Goal: Information Seeking & Learning: Learn about a topic

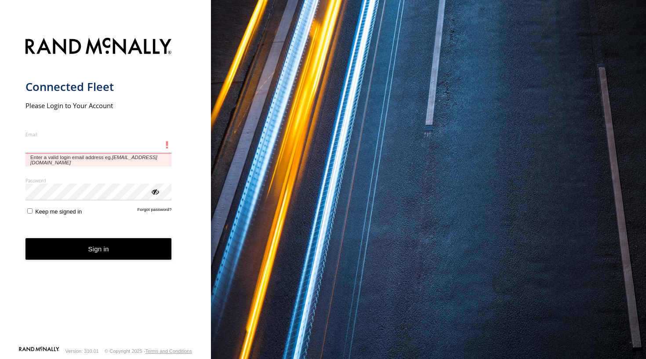
type input "**********"
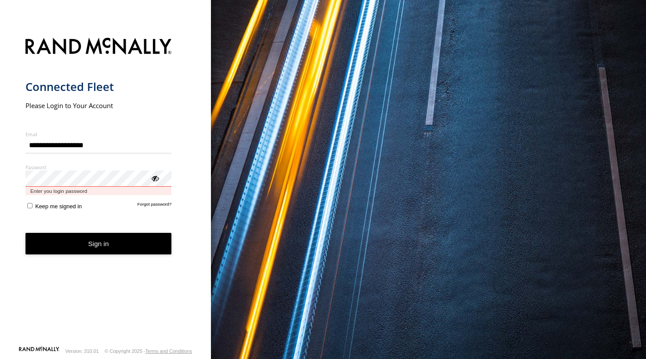
click at [98, 236] on button "Sign in" at bounding box center [98, 244] width 146 height 22
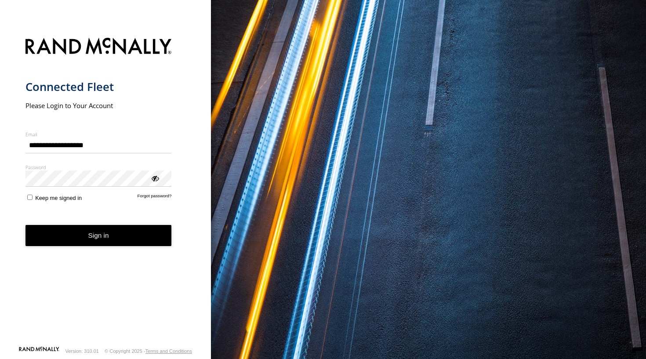
click at [116, 239] on button "Sign in" at bounding box center [98, 236] width 146 height 22
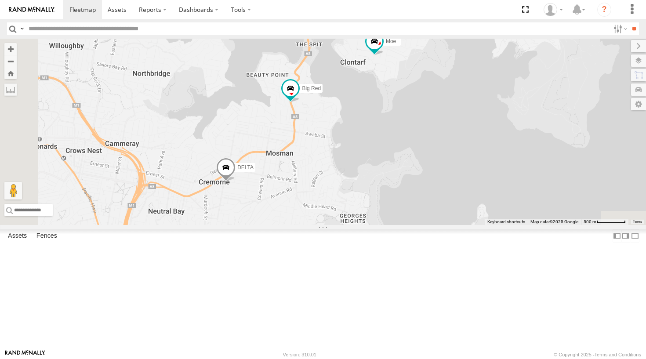
drag, startPoint x: 375, startPoint y: 214, endPoint x: 476, endPoint y: 84, distance: 164.0
click at [476, 84] on div "DELTA Ferrari Troopie Big Red Commy Moe Grouch 6 The Frog 2" at bounding box center [323, 132] width 646 height 186
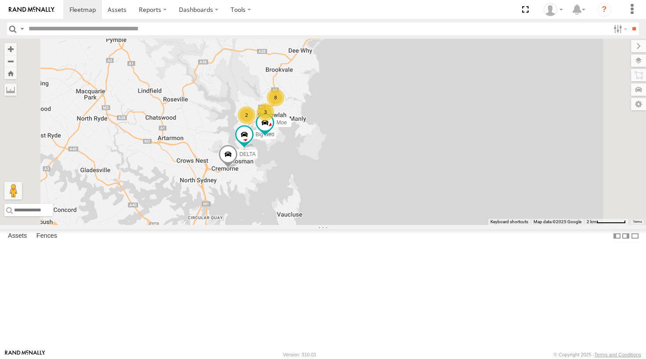
drag, startPoint x: 378, startPoint y: 171, endPoint x: 340, endPoint y: 240, distance: 78.7
click at [238, 168] on span at bounding box center [227, 157] width 19 height 24
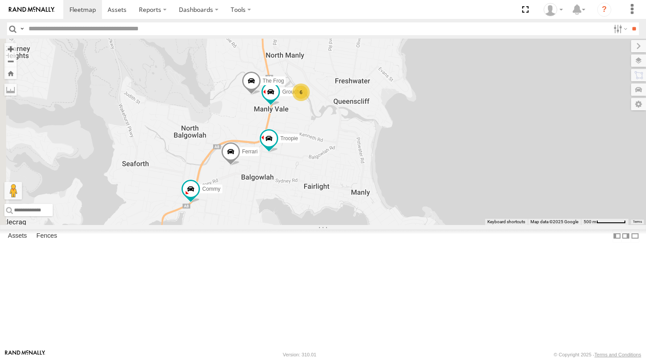
drag, startPoint x: 322, startPoint y: 193, endPoint x: 417, endPoint y: 205, distance: 96.0
click at [417, 205] on div "DELTA Big Red Moe DELTA All Assets Cabramatta Rd Mosman -33.82913 , 151.23051 0…" at bounding box center [323, 132] width 646 height 186
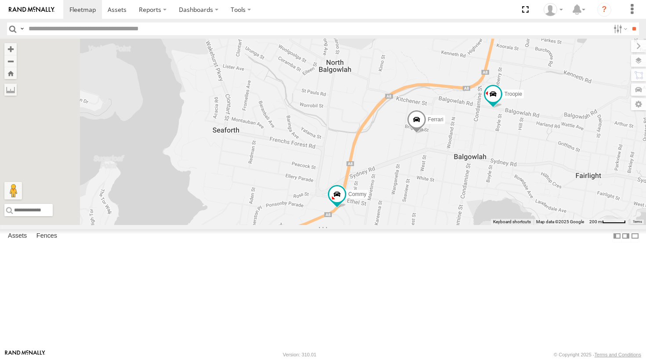
drag, startPoint x: 288, startPoint y: 260, endPoint x: 517, endPoint y: 229, distance: 231.1
click at [517, 225] on div "DELTA Big Red Moe DELTA All Assets Cabramatta Rd Mosman -33.82913 , 151.23051 0…" at bounding box center [323, 132] width 646 height 186
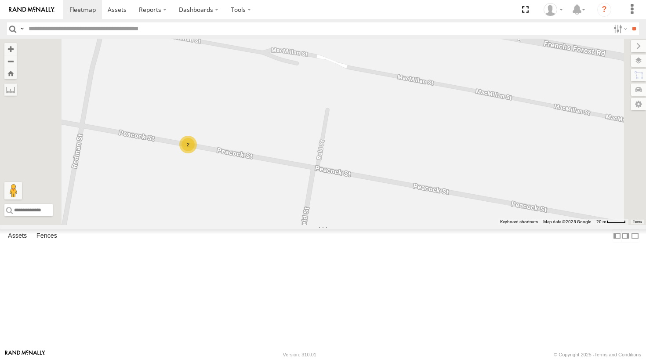
drag, startPoint x: 411, startPoint y: 218, endPoint x: 330, endPoint y: 214, distance: 80.5
click at [330, 214] on div "DELTA Big Red Moe DELTA All Assets Cabramatta Rd Mosman -33.82913 , 151.23051 0…" at bounding box center [323, 132] width 646 height 186
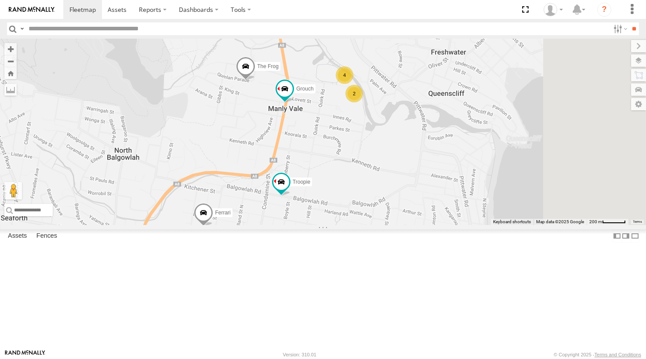
drag, startPoint x: 494, startPoint y: 165, endPoint x: 333, endPoint y: 272, distance: 193.4
click at [333, 225] on div "DELTA Big Red Moe DELTA All Assets Cabramatta Rd Mosman -33.82913 , 151.23051 0…" at bounding box center [323, 132] width 646 height 186
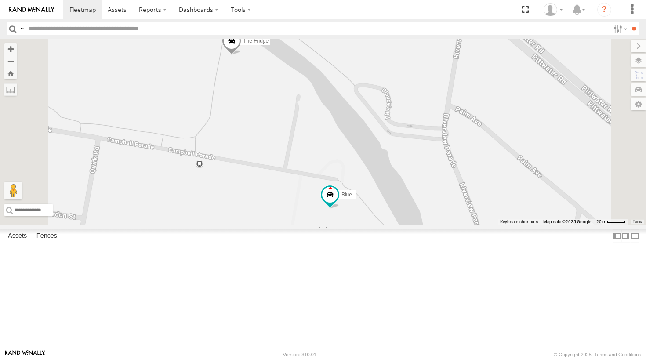
drag, startPoint x: 417, startPoint y: 149, endPoint x: 447, endPoint y: 312, distance: 166.1
click at [350, 257] on span at bounding box center [340, 245] width 19 height 24
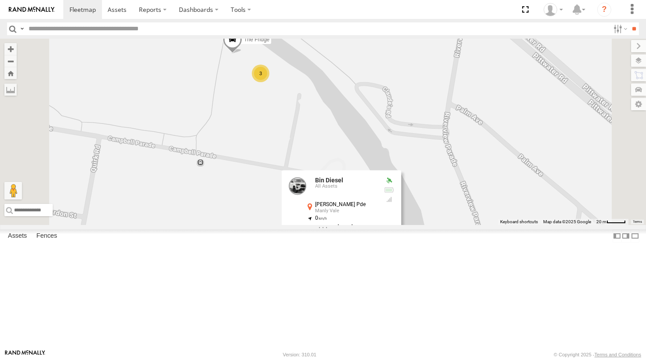
click at [345, 222] on div "DELTA Big Red Moe Ferrari Troopie Commy Grouch The Frog Blue Bin Diesel The Fri…" at bounding box center [323, 132] width 646 height 186
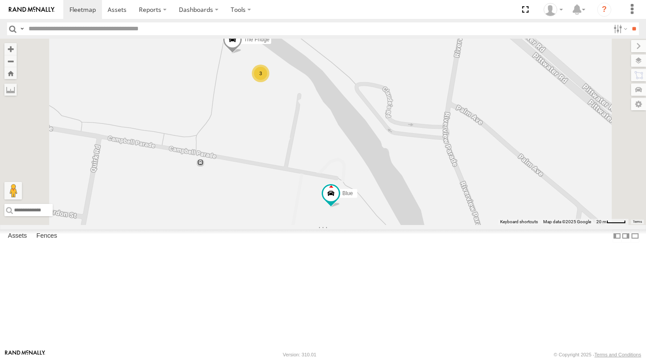
drag, startPoint x: 349, startPoint y: 223, endPoint x: 328, endPoint y: 233, distance: 23.6
click at [330, 225] on div "DELTA Big Red Moe Ferrari Troopie Commy Grouch The Frog Blue Bin Diesel The Fri…" at bounding box center [323, 132] width 646 height 186
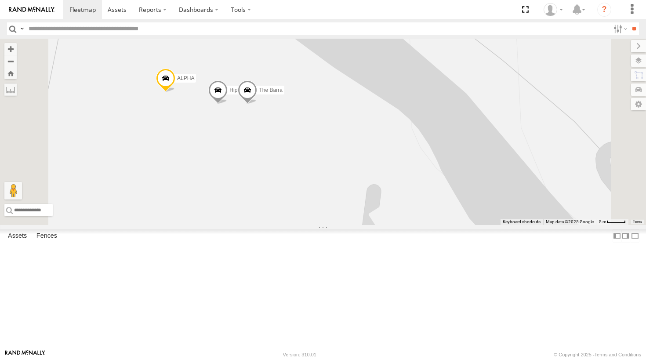
drag, startPoint x: 322, startPoint y: 205, endPoint x: 306, endPoint y: 162, distance: 46.0
click at [306, 162] on div "DELTA Big Red Moe Ferrari Troopie Commy Grouch The Frog Blue Bin Diesel The Fri…" at bounding box center [323, 132] width 646 height 186
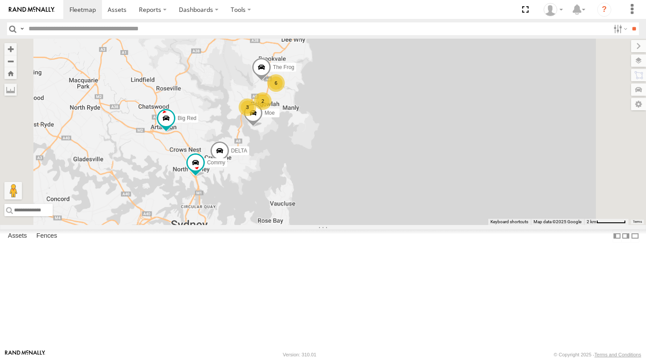
click at [256, 116] on div "3" at bounding box center [248, 107] width 18 height 18
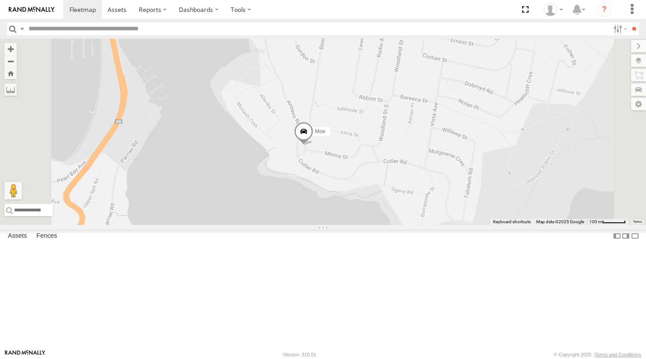
drag, startPoint x: 421, startPoint y: 192, endPoint x: 390, endPoint y: 202, distance: 31.7
click at [390, 202] on div "The Frog Moe DELTA Big Red Commy Grouch" at bounding box center [323, 132] width 646 height 186
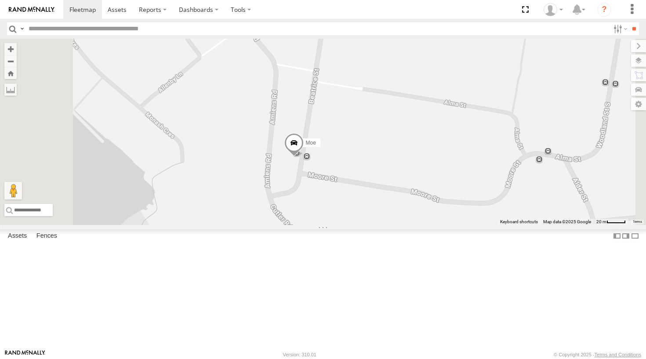
drag, startPoint x: 413, startPoint y: 192, endPoint x: 383, endPoint y: 236, distance: 52.2
click at [304, 157] on span at bounding box center [293, 145] width 19 height 24
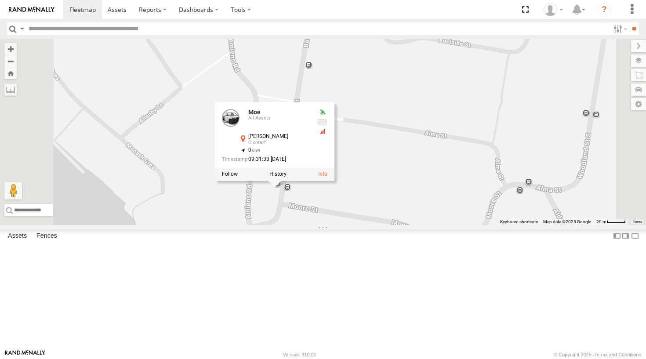
click at [410, 140] on div "The Frog Moe DELTA Big Red Commy Grouch Moe All Assets Beatrice St Clontarf -33…" at bounding box center [323, 132] width 646 height 186
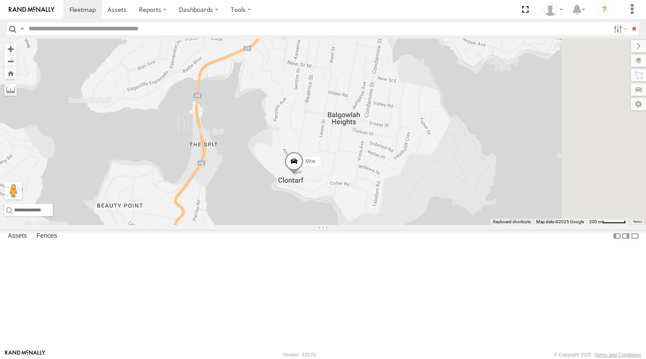
drag, startPoint x: 410, startPoint y: 91, endPoint x: 397, endPoint y: 196, distance: 105.3
click at [397, 196] on div "The Frog Moe DELTA Big Red Commy Grouch" at bounding box center [323, 132] width 646 height 186
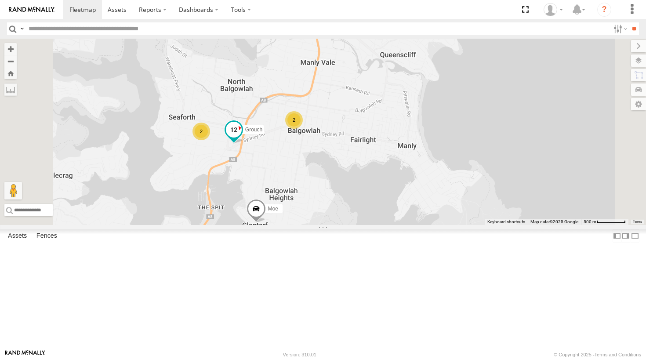
drag, startPoint x: 399, startPoint y: 99, endPoint x: 366, endPoint y: 185, distance: 92.2
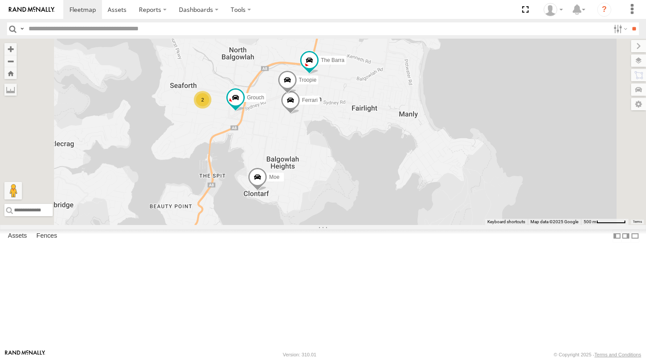
scroll to position [60, 0]
click at [121, 7] on span at bounding box center [117, 9] width 19 height 8
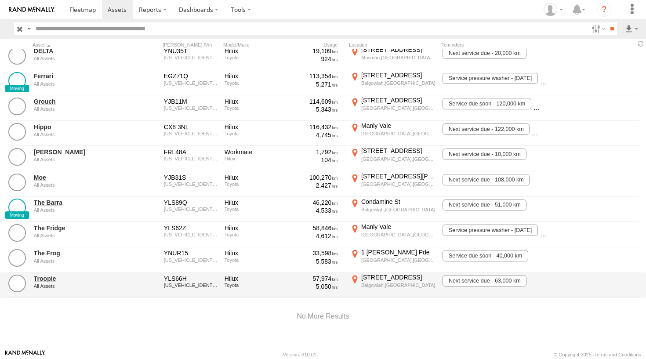
scroll to position [159, 0]
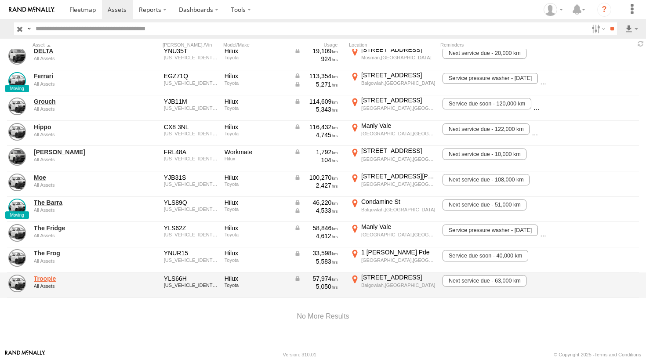
click at [47, 277] on link "Troopie" at bounding box center [76, 279] width 85 height 8
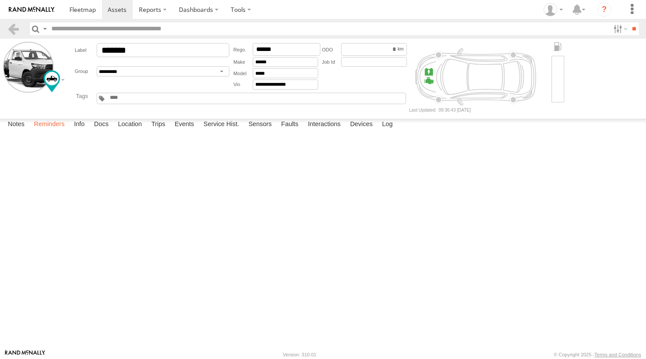
click at [55, 131] on label "Reminders" at bounding box center [49, 125] width 40 height 12
select select "********"
click at [0, 0] on input "text" at bounding box center [0, 0] width 0 height 0
type input "**********"
click at [0, 0] on input "date" at bounding box center [0, 0] width 0 height 0
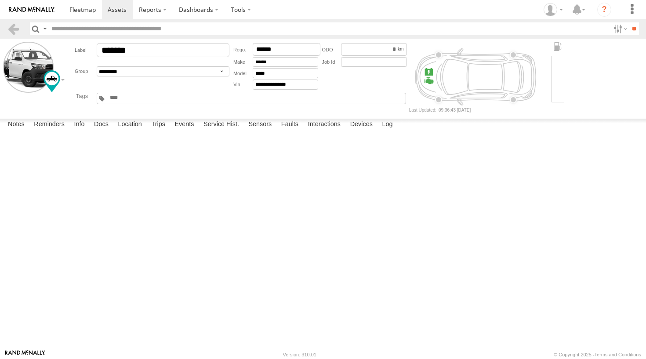
type input "**********"
click at [0, 0] on input "date" at bounding box center [0, 0] width 0 height 0
type input "**********"
click at [0, 0] on input "date" at bounding box center [0, 0] width 0 height 0
type input "**********"
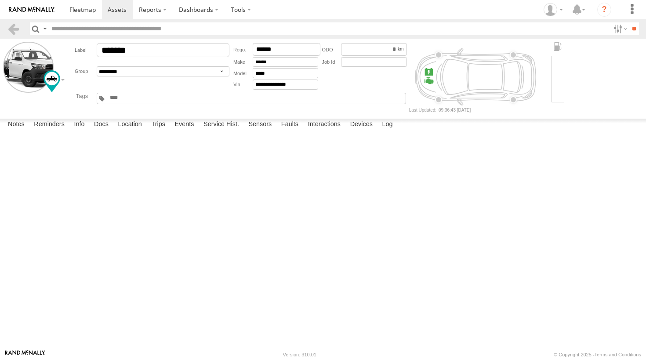
select select "****"
click at [0, 0] on button "submit" at bounding box center [0, 0] width 0 height 0
select select
click at [351, 88] on div "********" at bounding box center [364, 66] width 89 height 49
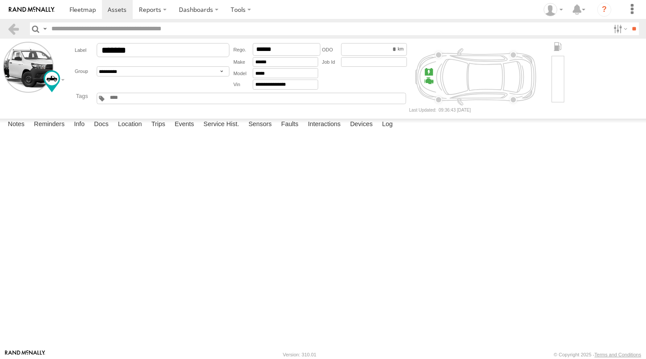
click at [330, 97] on div at bounding box center [251, 98] width 309 height 11
click at [338, 83] on div "********" at bounding box center [364, 66] width 89 height 49
click at [555, 82] on div at bounding box center [558, 79] width 13 height 46
click at [570, 80] on form "**********" at bounding box center [323, 77] width 640 height 70
click at [179, 112] on div "**********" at bounding box center [237, 77] width 343 height 70
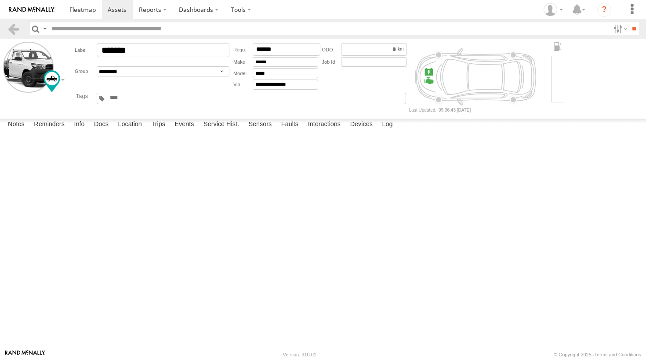
click at [186, 117] on main "**********" at bounding box center [323, 194] width 646 height 311
click at [80, 13] on span at bounding box center [82, 9] width 26 height 8
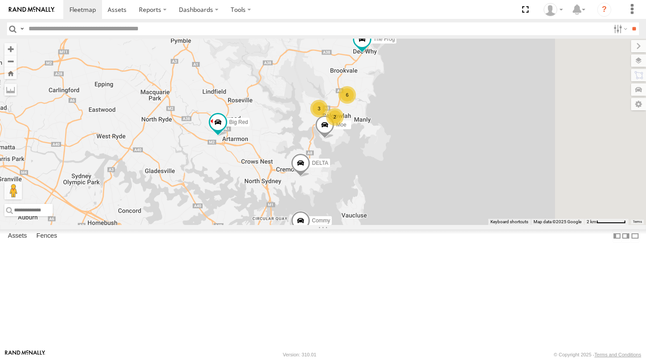
drag, startPoint x: 472, startPoint y: 176, endPoint x: 437, endPoint y: 189, distance: 36.8
click at [334, 139] on span at bounding box center [324, 127] width 19 height 24
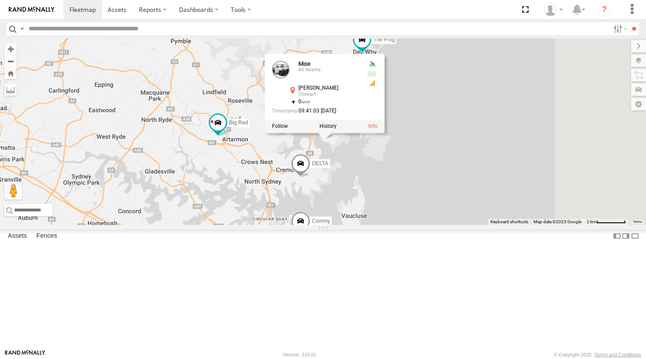
click at [451, 109] on div "2 6 DELTA The Frog 3 Big Red Commy Moe Moe All Assets Beatrice St Clontarf -33.…" at bounding box center [323, 132] width 646 height 186
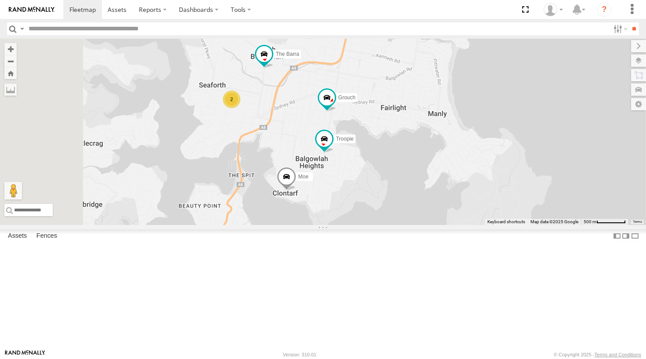
drag, startPoint x: 443, startPoint y: 158, endPoint x: 454, endPoint y: 146, distance: 15.5
click at [454, 146] on div "DELTA The Frog Big Red Commy Moe Grouch Troopie The Barra 5 Ferrari 2" at bounding box center [323, 132] width 646 height 186
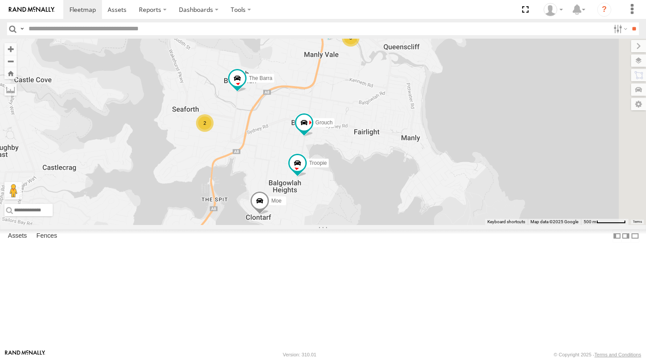
drag, startPoint x: 472, startPoint y: 267, endPoint x: 377, endPoint y: 178, distance: 130.9
click at [377, 178] on div "DELTA The Frog Big Red Commy Moe Grouch Troopie The Barra Ferrari 5 2" at bounding box center [323, 132] width 646 height 186
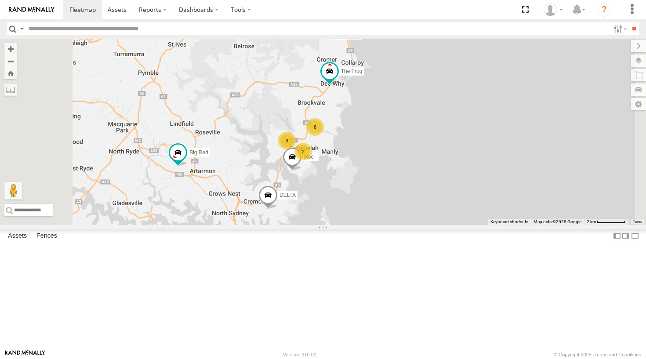
drag, startPoint x: 360, startPoint y: 174, endPoint x: 384, endPoint y: 205, distance: 39.5
click at [385, 206] on div "DELTA The Frog Big Red Commy Moe 2 6 3" at bounding box center [323, 132] width 646 height 186
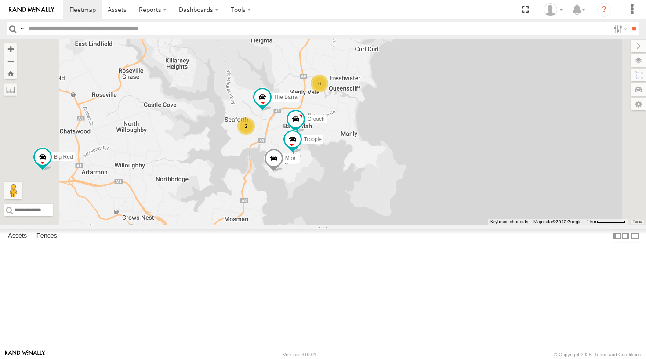
drag, startPoint x: 419, startPoint y: 191, endPoint x: 426, endPoint y: 117, distance: 74.6
click at [426, 117] on div "DELTA The Frog Big Red Commy Moe Grouch 6 Troopie The Barra 2" at bounding box center [323, 132] width 646 height 186
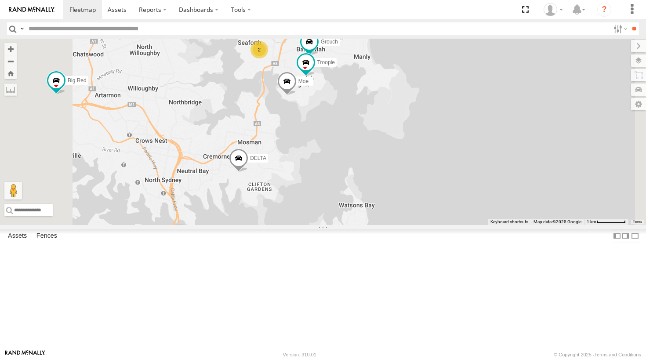
drag, startPoint x: 368, startPoint y: 235, endPoint x: 381, endPoint y: 157, distance: 78.8
click at [381, 157] on div "DELTA The Frog Big Red Commy Moe Grouch 6 Troopie The Barra 2" at bounding box center [323, 132] width 646 height 186
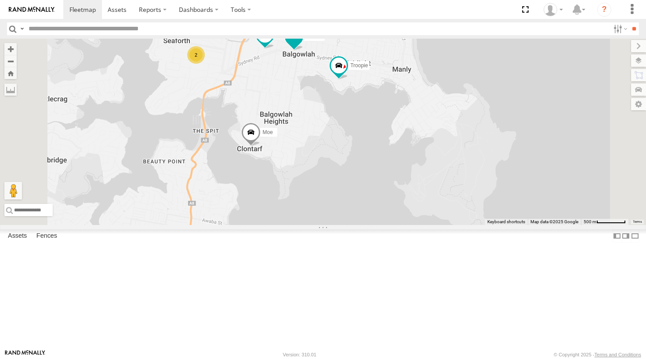
drag, startPoint x: 421, startPoint y: 95, endPoint x: 392, endPoint y: 129, distance: 44.0
click at [304, 51] on span at bounding box center [293, 39] width 19 height 24
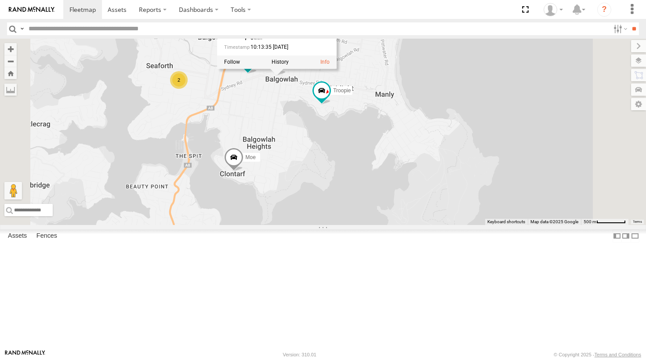
click at [402, 181] on div "DELTA The Barra Moe Grouch Troopie 5 2 Grouch All Assets Totem Ln Balgowlah -33…" at bounding box center [323, 132] width 646 height 186
drag, startPoint x: 411, startPoint y: 88, endPoint x: 401, endPoint y: 144, distance: 56.3
click at [401, 144] on div "DELTA The Barra Moe Grouch Troopie 5 2 Ferrari" at bounding box center [323, 132] width 646 height 186
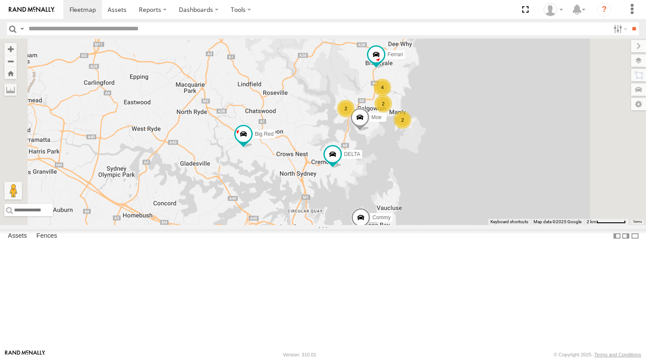
scroll to position [97, 0]
click at [0, 0] on div "DELTA All Assets [GEOGRAPHIC_DATA] -33.83326 151.23431 Ferrari All Assets [GEOG…" at bounding box center [0, 0] width 0 height 0
click at [0, 0] on div "Commy" at bounding box center [0, 0] width 0 height 0
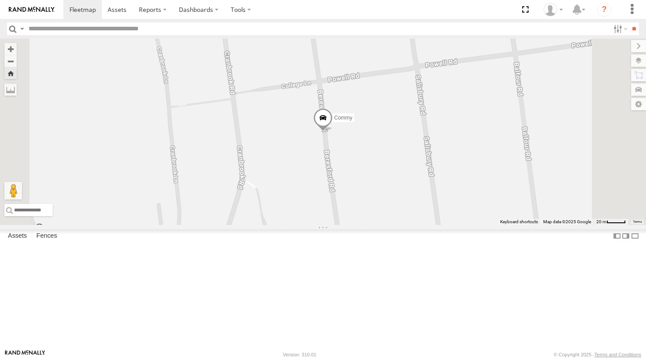
click at [0, 0] on span at bounding box center [0, 0] width 0 height 0
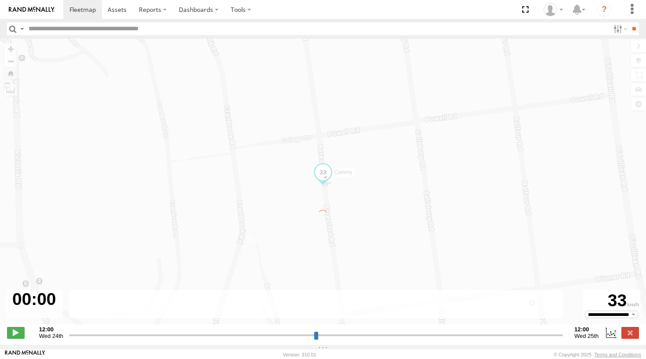
type input "**********"
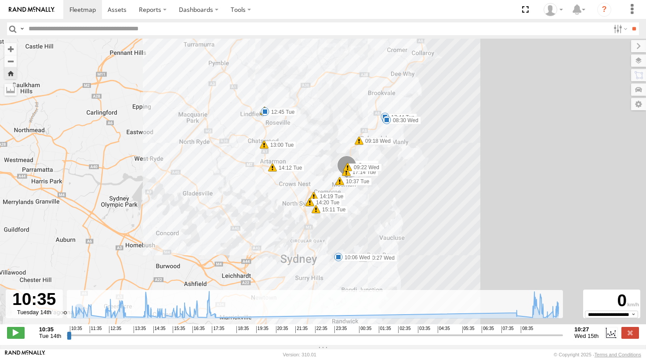
click at [40, 307] on div at bounding box center [34, 304] width 57 height 29
click at [51, 318] on div at bounding box center [34, 304] width 57 height 29
click at [148, 29] on input "text" at bounding box center [317, 28] width 584 height 13
type input "*"
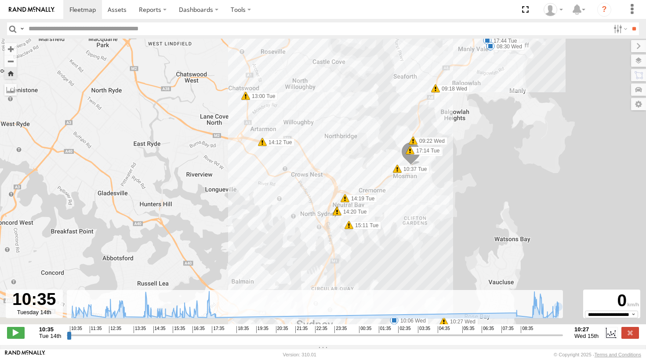
drag, startPoint x: 290, startPoint y: 172, endPoint x: 257, endPoint y: 146, distance: 42.6
click at [258, 146] on span at bounding box center [262, 142] width 9 height 9
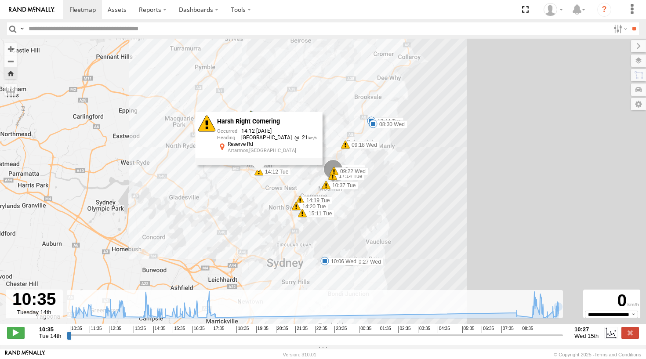
drag, startPoint x: 279, startPoint y: 156, endPoint x: 272, endPoint y: 185, distance: 30.3
click at [272, 185] on div "Commy 10:37 Tue 12:42 Tue 12:42 Tue 12:45 Tue 13:00 Tue 14:12 Tue 14:19 Tue 14:…" at bounding box center [323, 186] width 646 height 295
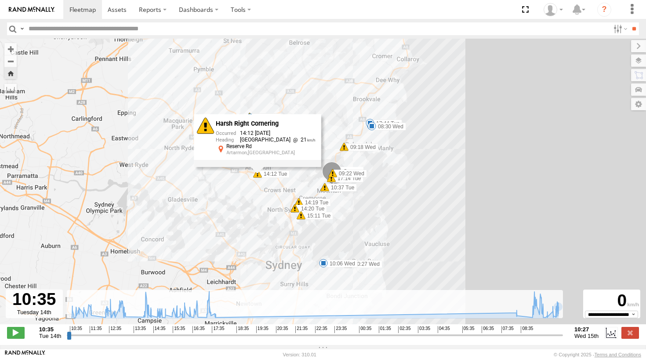
click at [309, 154] on div "Commy 10:37 Tue 12:42 Tue 12:42 Tue 12:45 Tue 13:00 Tue 14:12 Tue 14:19 Tue 14:…" at bounding box center [323, 186] width 646 height 295
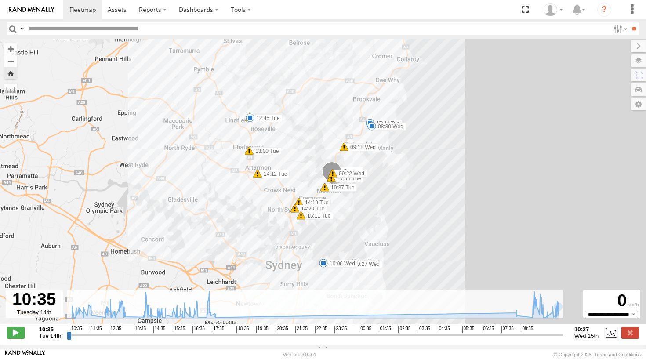
click at [127, 32] on input "text" at bounding box center [317, 28] width 584 height 13
click at [631, 29] on input "**" at bounding box center [634, 28] width 10 height 13
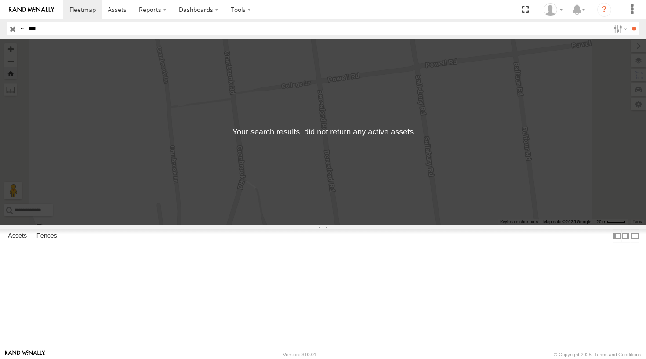
click at [162, 33] on input "**" at bounding box center [317, 28] width 584 height 13
type input "*"
paste input "**********"
type input "**********"
click at [631, 29] on input "**" at bounding box center [634, 28] width 10 height 13
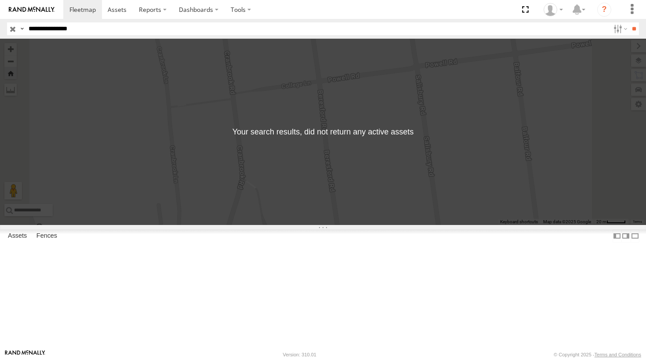
click at [12, 24] on input "button" at bounding box center [12, 28] width 11 height 13
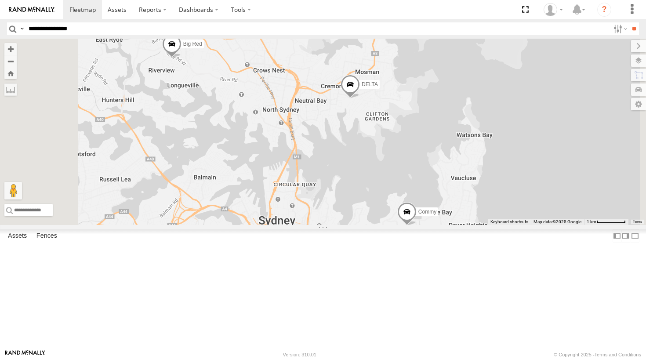
drag, startPoint x: 428, startPoint y: 257, endPoint x: 431, endPoint y: 207, distance: 50.6
click at [431, 207] on div "DELTA Ferrari The Frog Big Red Commy Moe 2 4 2 2" at bounding box center [323, 132] width 646 height 186
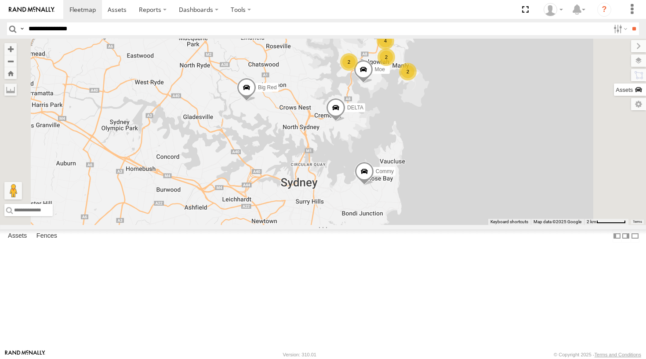
click at [639, 87] on label at bounding box center [630, 89] width 32 height 12
click at [470, 192] on div "DELTA Ferrari The Frog Big Red Commy Moe 2 4 2 2" at bounding box center [323, 132] width 646 height 186
click at [389, 22] on span at bounding box center [379, 11] width 19 height 24
click at [438, 89] on div "DELTA Ferrari The Frog Big Red Commy Moe 2 4 2 2 Ferrari All Assets Pittwater R…" at bounding box center [323, 132] width 646 height 186
click at [617, 47] on label at bounding box center [631, 46] width 29 height 12
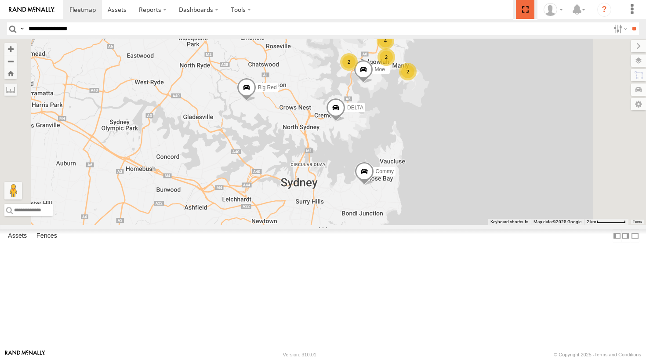
click at [527, 11] on span at bounding box center [525, 9] width 18 height 19
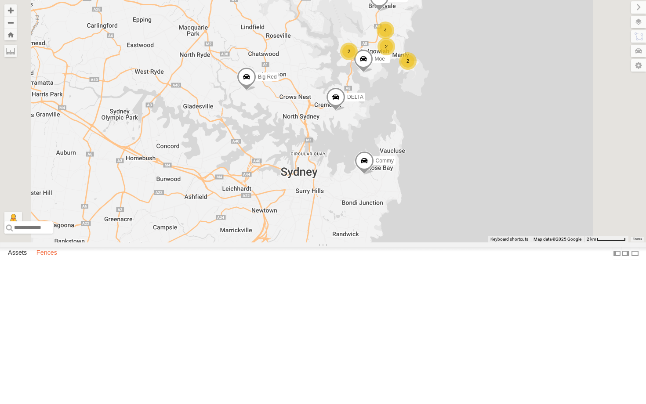
click at [48, 260] on label "Fences" at bounding box center [46, 253] width 29 height 12
click at [25, 260] on label "Assets" at bounding box center [18, 253] width 28 height 12
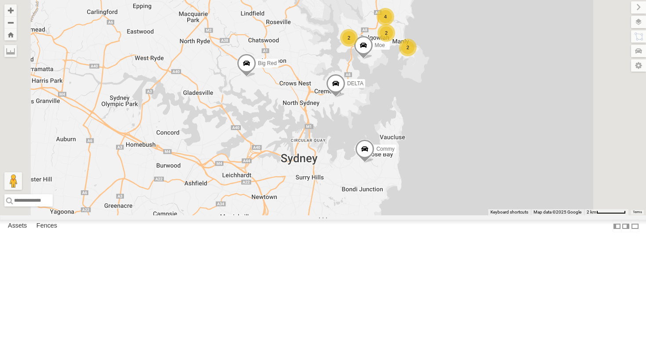
scroll to position [20, 0]
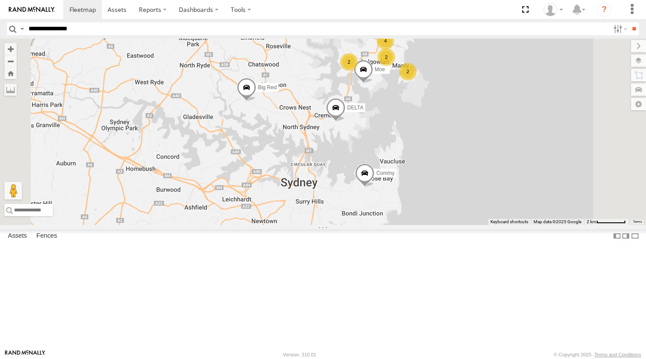
click at [0, 0] on span at bounding box center [0, 0] width 0 height 0
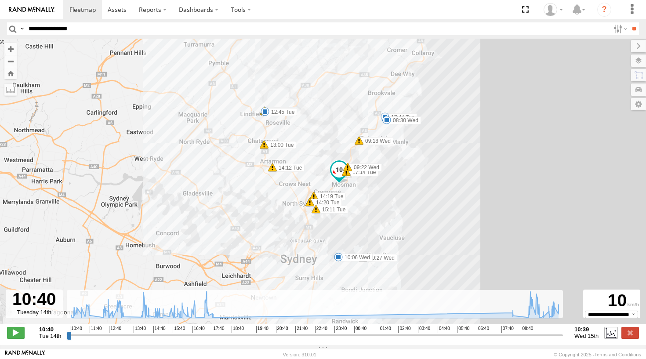
click at [610, 334] on label at bounding box center [610, 332] width 13 height 11
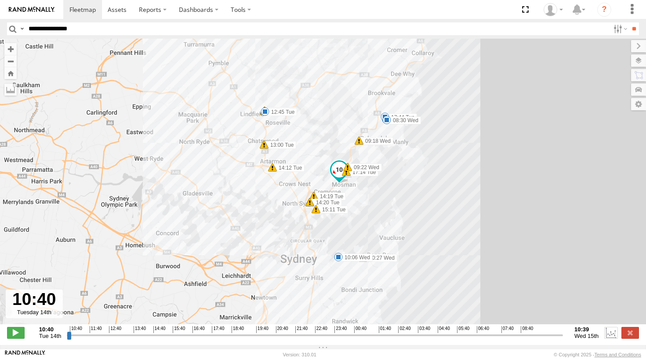
click at [612, 338] on label at bounding box center [610, 332] width 13 height 11
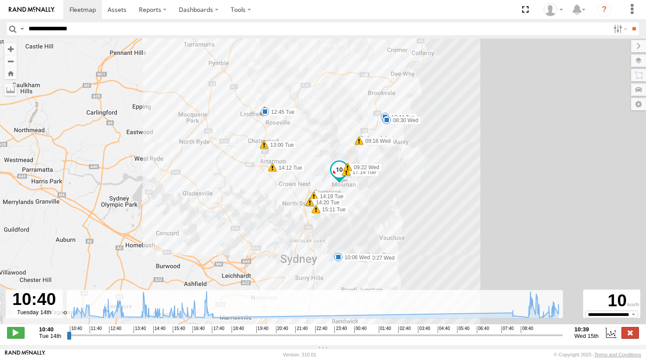
click at [631, 337] on label at bounding box center [630, 332] width 18 height 11
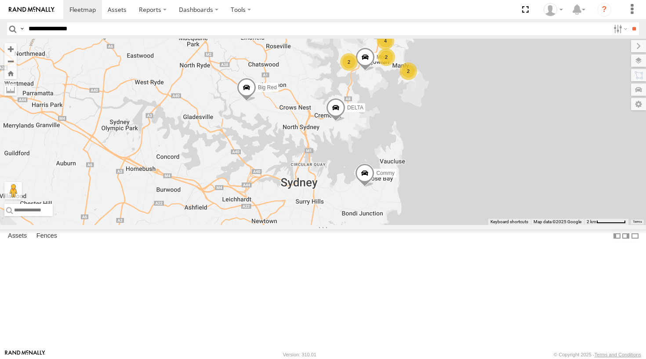
click at [0, 0] on span at bounding box center [0, 0] width 0 height 0
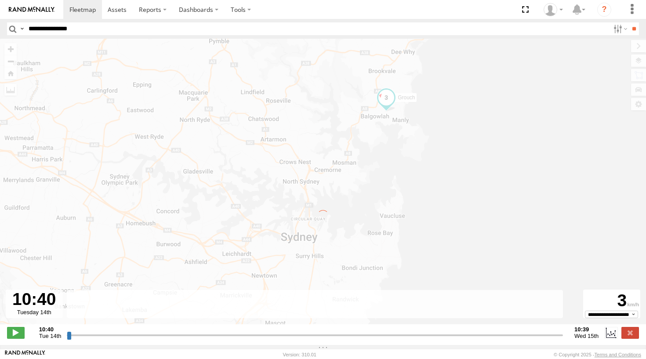
type input "**********"
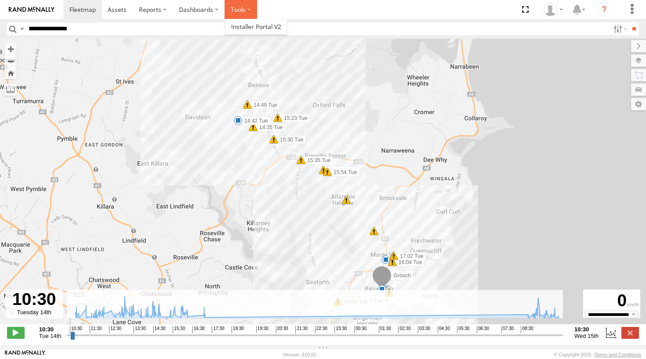
click at [233, 8] on label at bounding box center [241, 9] width 33 height 19
click at [244, 28] on span at bounding box center [256, 26] width 50 height 8
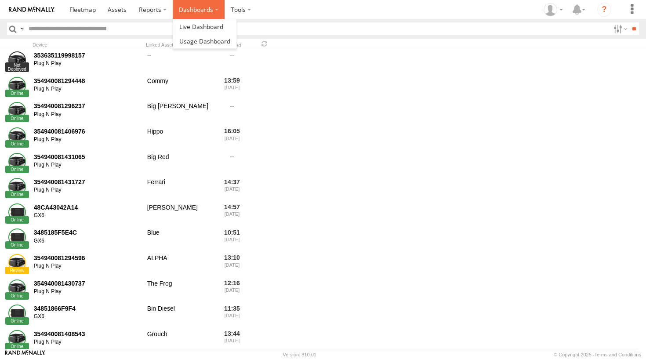
click at [205, 8] on label "Dashboards" at bounding box center [199, 9] width 52 height 19
click at [204, 37] on span at bounding box center [204, 41] width 51 height 8
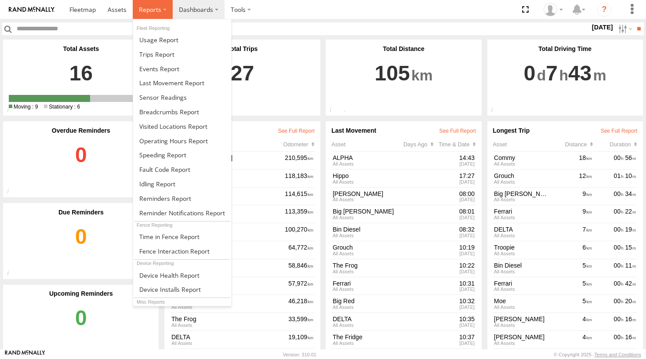
click at [152, 13] on span at bounding box center [150, 9] width 22 height 8
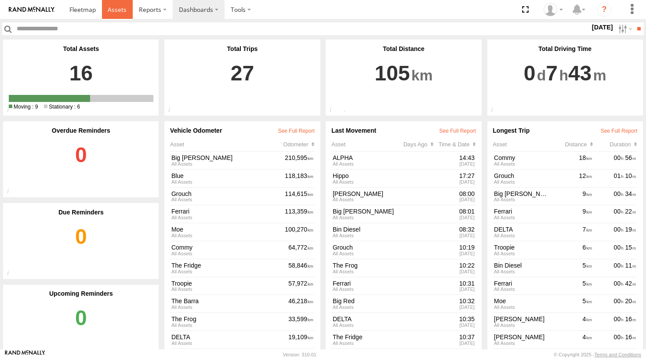
click at [116, 10] on span at bounding box center [117, 9] width 19 height 8
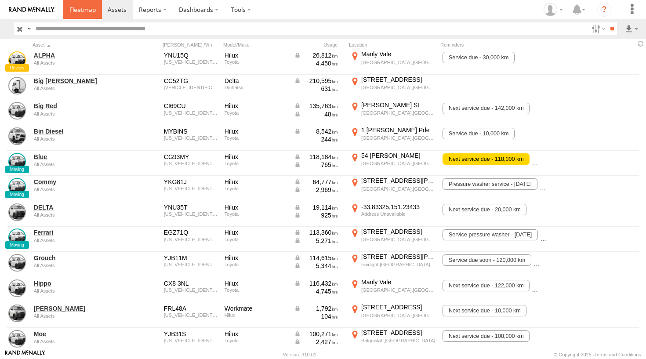
click at [87, 7] on span at bounding box center [82, 9] width 26 height 8
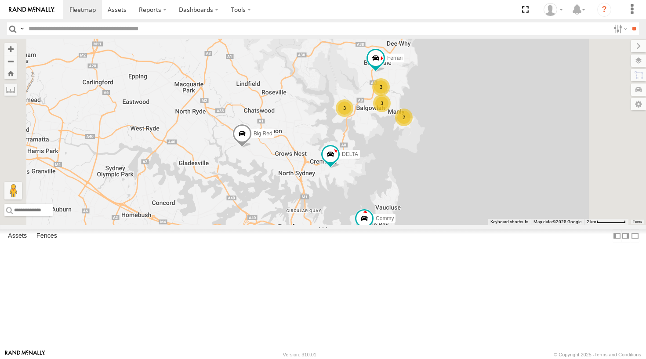
click at [0, 0] on span at bounding box center [0, 0] width 0 height 0
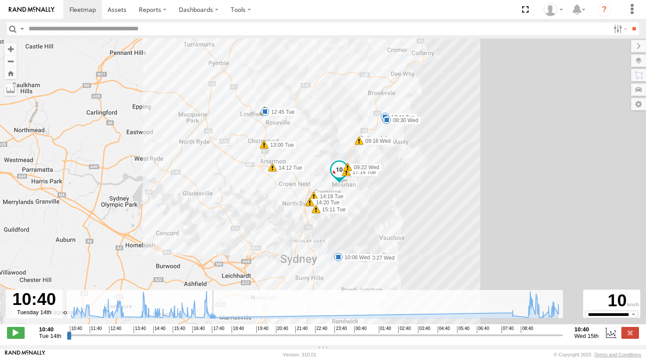
click at [264, 316] on rect at bounding box center [315, 304] width 497 height 29
click at [287, 317] on icon at bounding box center [315, 304] width 496 height 26
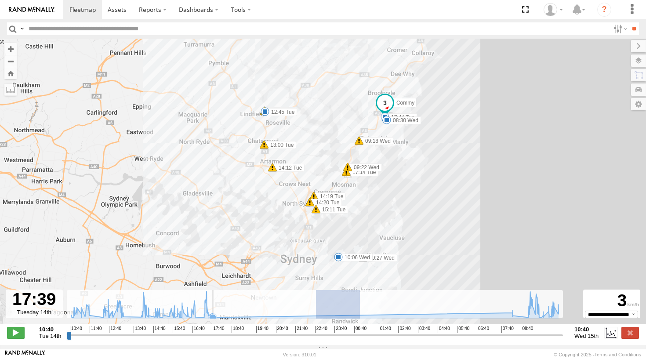
drag, startPoint x: 316, startPoint y: 313, endPoint x: 365, endPoint y: 305, distance: 49.9
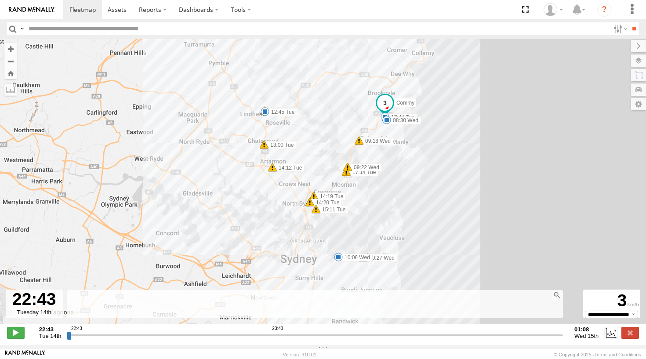
click at [229, 304] on rect at bounding box center [315, 304] width 497 height 29
drag, startPoint x: 71, startPoint y: 341, endPoint x: 419, endPoint y: 289, distance: 352.0
click at [419, 289] on div "← Move left → Move right ↑ Move up ↓ Move down + Zoom in - Zoom out Home Jump l…" at bounding box center [323, 192] width 646 height 306
click at [615, 338] on label at bounding box center [610, 332] width 13 height 11
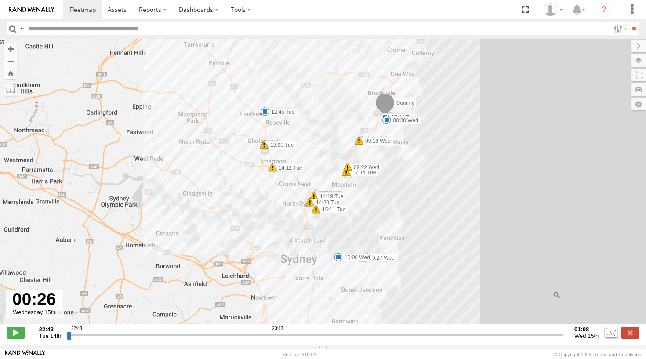
click at [615, 338] on label at bounding box center [610, 332] width 13 height 11
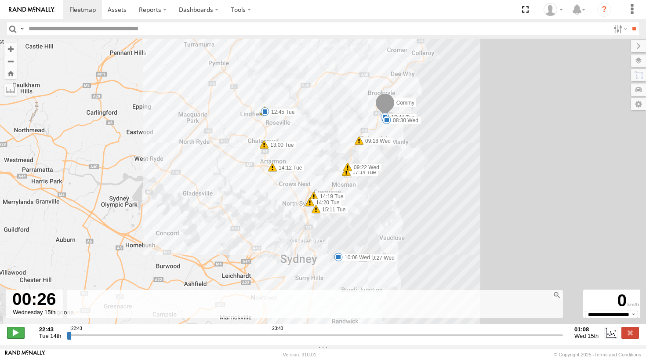
click at [21, 337] on span at bounding box center [16, 332] width 18 height 11
click at [460, 338] on input "range" at bounding box center [315, 335] width 496 height 8
click at [362, 336] on input "range" at bounding box center [315, 335] width 496 height 8
drag, startPoint x: 362, startPoint y: 336, endPoint x: 311, endPoint y: 336, distance: 51.0
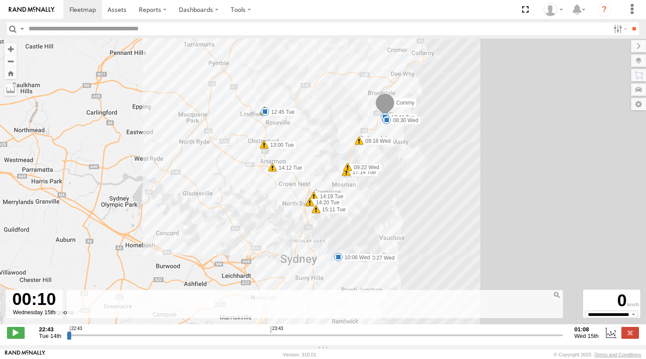
click at [315, 336] on input "range" at bounding box center [315, 335] width 496 height 8
click at [305, 336] on input "range" at bounding box center [315, 335] width 496 height 8
drag, startPoint x: 214, startPoint y: 334, endPoint x: 198, endPoint y: 334, distance: 16.7
click at [198, 332] on div "22:43 23:43" at bounding box center [315, 329] width 490 height 6
click at [635, 335] on label at bounding box center [630, 332] width 18 height 11
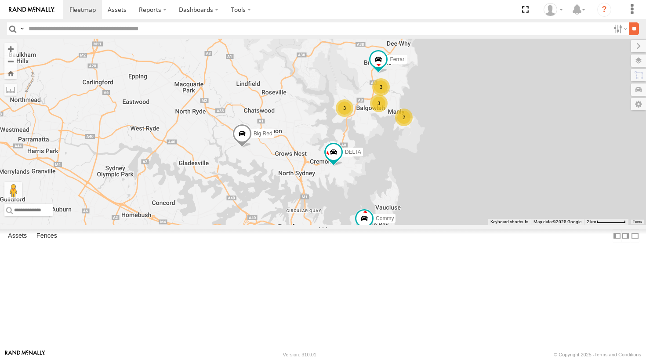
click at [631, 30] on input "**" at bounding box center [634, 28] width 10 height 13
click at [617, 31] on label at bounding box center [619, 28] width 19 height 13
click at [0, 0] on span "Bin" at bounding box center [0, 0] width 0 height 0
click at [0, 0] on div at bounding box center [0, 0] width 0 height 0
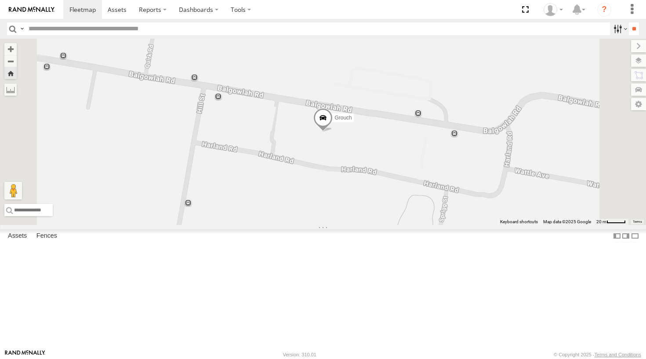
click at [622, 28] on label at bounding box center [619, 28] width 19 height 13
click at [0, 0] on div "All Assets" at bounding box center [0, 0] width 0 height 0
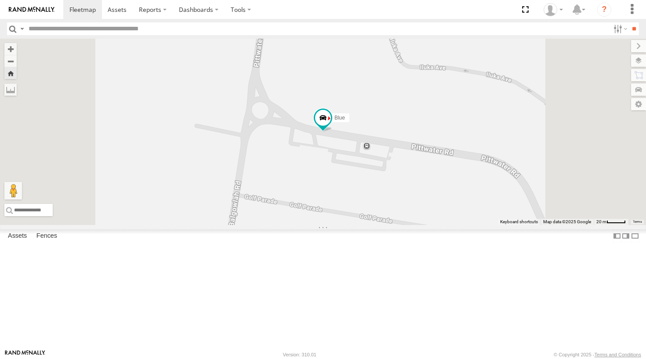
scroll to position [40, 0]
click at [0, 0] on div "Commy" at bounding box center [0, 0] width 0 height 0
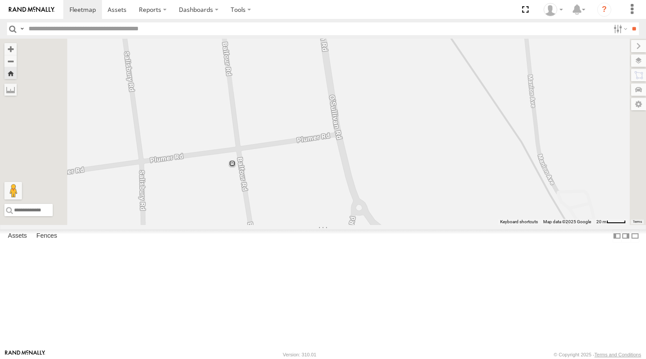
click at [0, 0] on span at bounding box center [0, 0] width 0 height 0
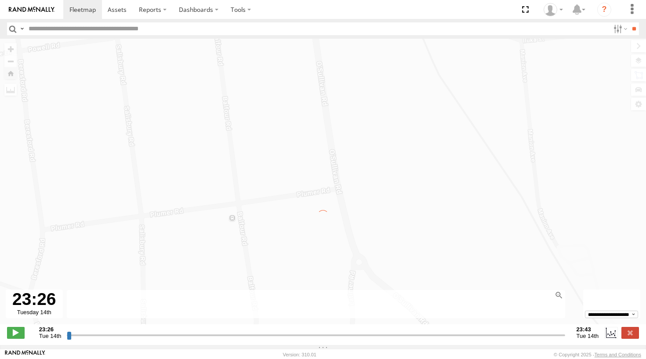
type input "**********"
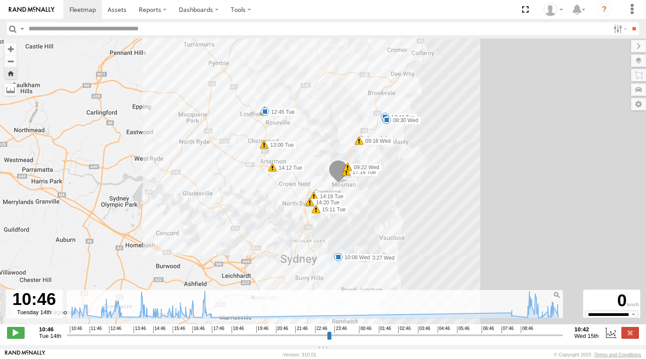
click at [15, 86] on label at bounding box center [10, 89] width 12 height 12
click at [0, 0] on label at bounding box center [0, 0] width 0 height 0
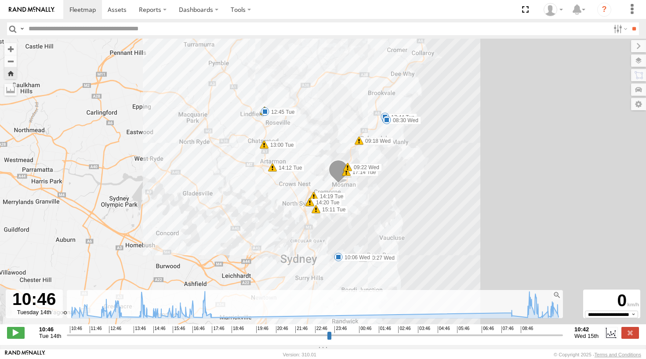
click at [0, 0] on label at bounding box center [0, 0] width 0 height 0
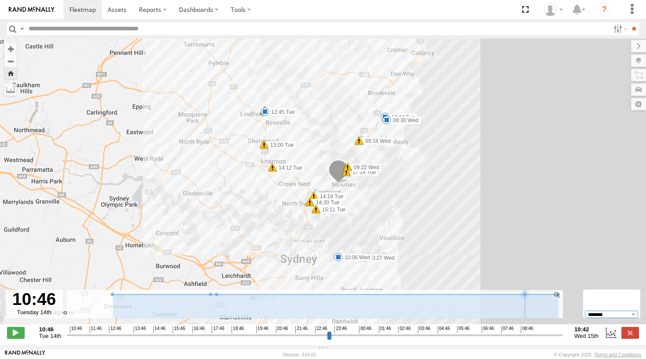
click at [375, 294] on icon at bounding box center [336, 294] width 454 height 0
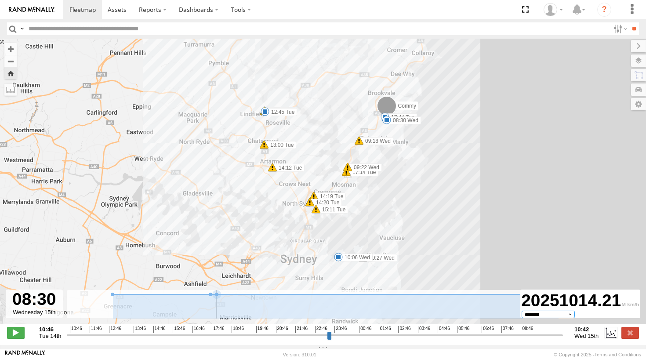
click at [325, 294] on icon at bounding box center [336, 294] width 454 height 0
click at [286, 294] on icon at bounding box center [336, 294] width 454 height 0
click at [167, 313] on icon at bounding box center [336, 306] width 446 height 24
click at [142, 294] on icon at bounding box center [336, 294] width 454 height 0
click at [608, 334] on label at bounding box center [610, 332] width 13 height 11
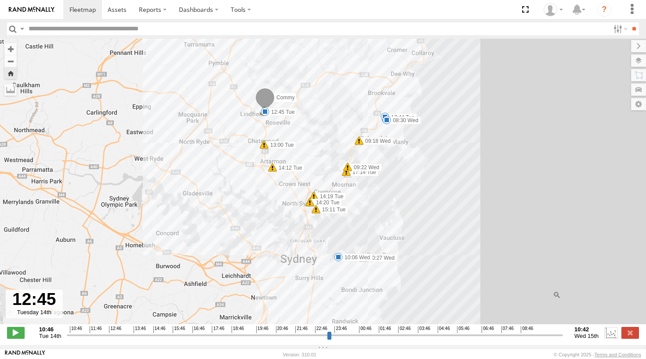
click at [608, 334] on label at bounding box center [610, 332] width 13 height 11
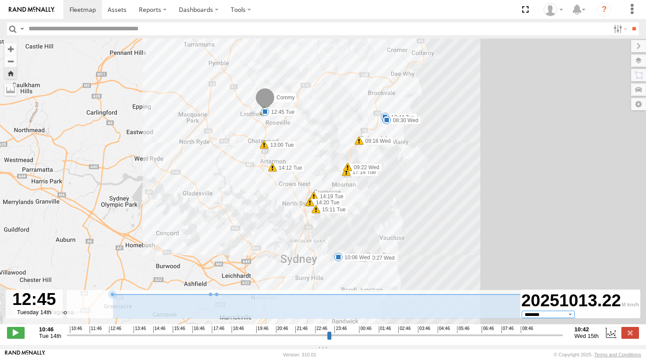
select select "**********"
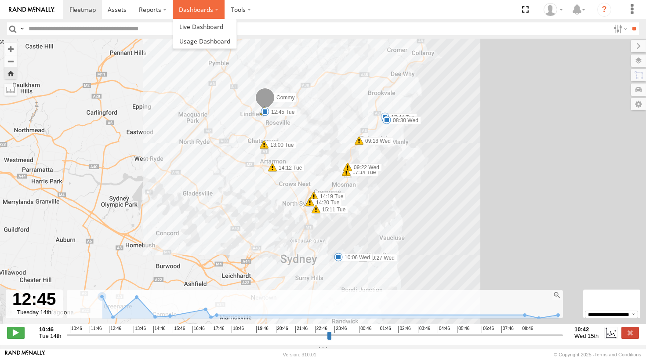
click at [190, 6] on label "Dashboards" at bounding box center [199, 9] width 52 height 19
click at [192, 23] on span at bounding box center [201, 26] width 44 height 8
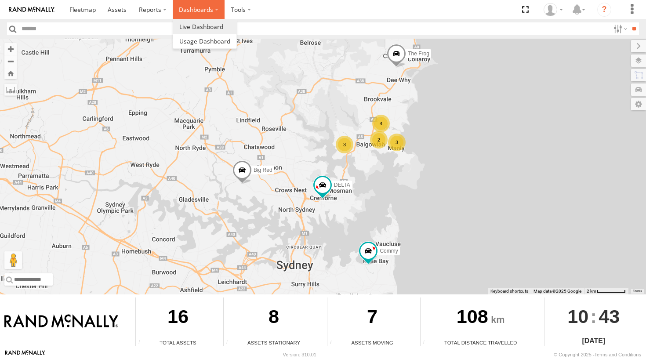
click at [195, 9] on label "Dashboards" at bounding box center [199, 9] width 52 height 19
click at [199, 41] on span at bounding box center [204, 41] width 51 height 8
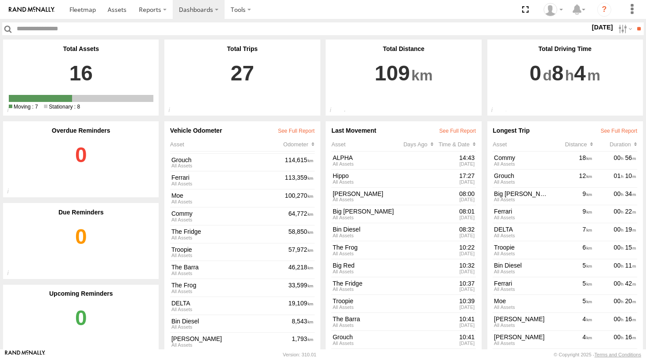
scroll to position [37, 0]
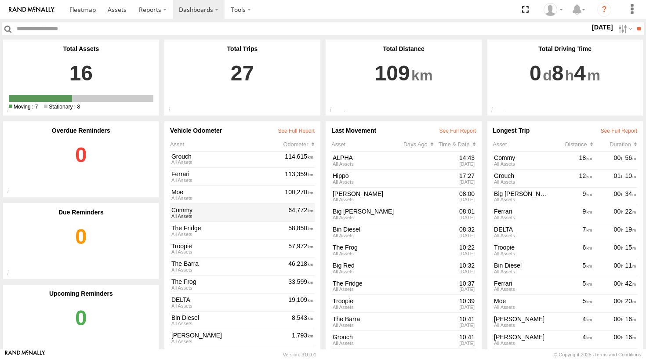
click at [233, 214] on div "All Assets" at bounding box center [228, 216] width 115 height 5
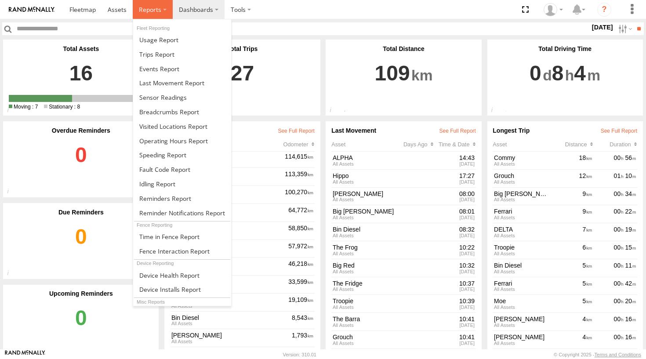
click at [152, 14] on span at bounding box center [150, 9] width 22 height 8
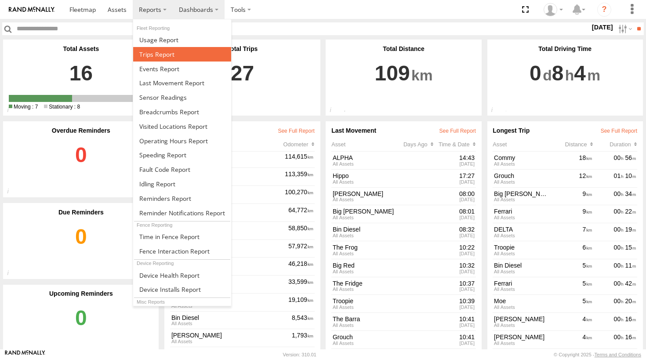
click at [161, 54] on span at bounding box center [156, 54] width 35 height 8
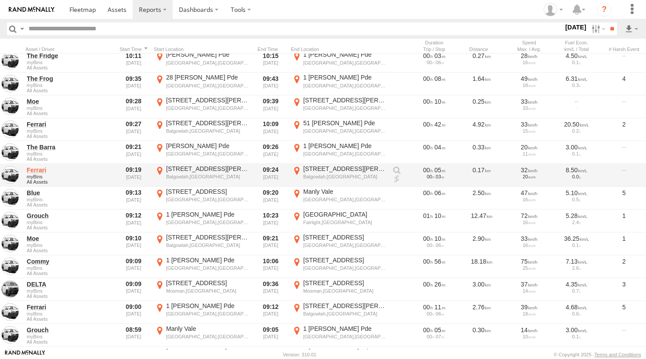
scroll to position [44, 0]
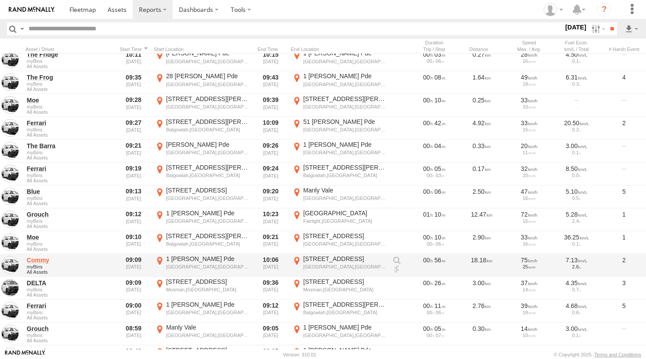
click at [44, 258] on link "Commy" at bounding box center [69, 260] width 85 height 8
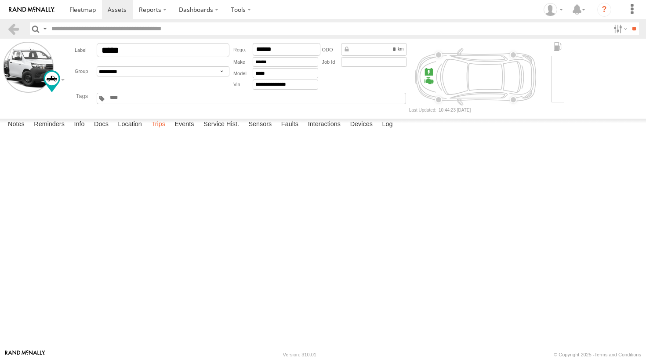
click at [163, 131] on label "Trips" at bounding box center [158, 125] width 23 height 12
click at [0, 0] on link at bounding box center [0, 0] width 0 height 0
click at [143, 131] on label "Location" at bounding box center [129, 125] width 33 height 12
click at [186, 131] on label "Events" at bounding box center [184, 125] width 28 height 12
click at [163, 131] on label "Trips" at bounding box center [158, 125] width 23 height 12
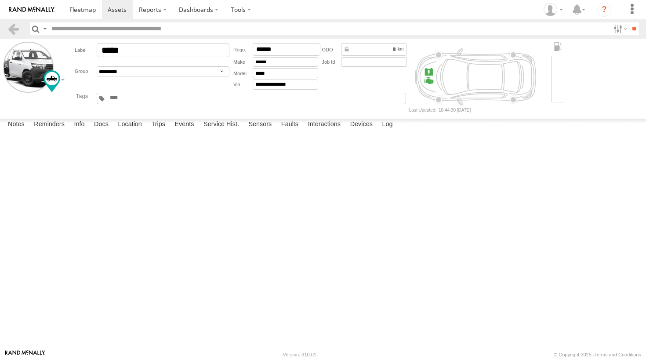
click at [0, 0] on div "Start Time" at bounding box center [0, 0] width 0 height 0
click at [361, 131] on label "Devices" at bounding box center [361, 125] width 31 height 12
click at [402, 134] on div "Notes Details Reminders Info Docs Location Trips Events Service Hist. Sensors F…" at bounding box center [323, 127] width 646 height 16
click at [393, 131] on label "Log" at bounding box center [386, 125] width 19 height 12
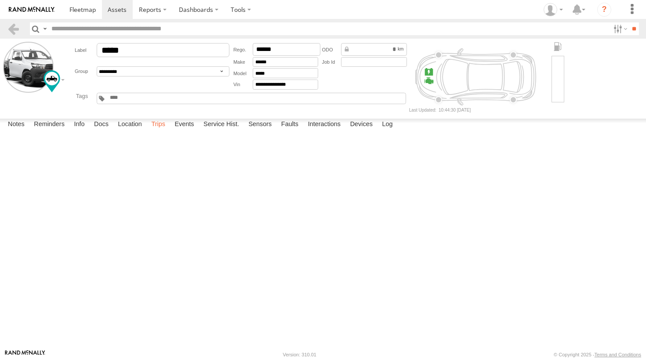
click at [161, 131] on label "Trips" at bounding box center [158, 125] width 23 height 12
click at [134, 131] on label "Location" at bounding box center [129, 125] width 33 height 12
click at [95, 131] on label "Docs" at bounding box center [101, 125] width 23 height 12
click at [82, 131] on label "Info" at bounding box center [78, 125] width 19 height 12
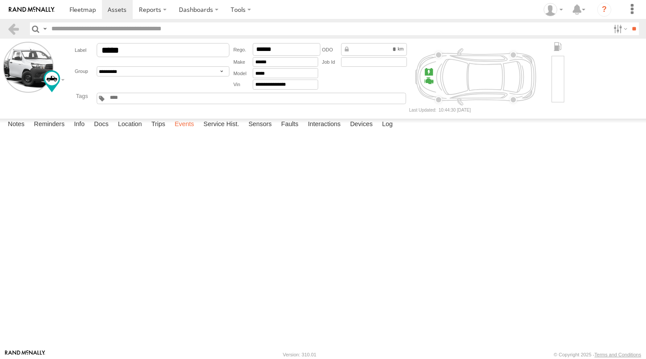
click at [188, 131] on label "Events" at bounding box center [184, 125] width 28 height 12
click at [152, 131] on label "Trips" at bounding box center [158, 125] width 23 height 12
click at [131, 131] on label "Location" at bounding box center [129, 125] width 33 height 12
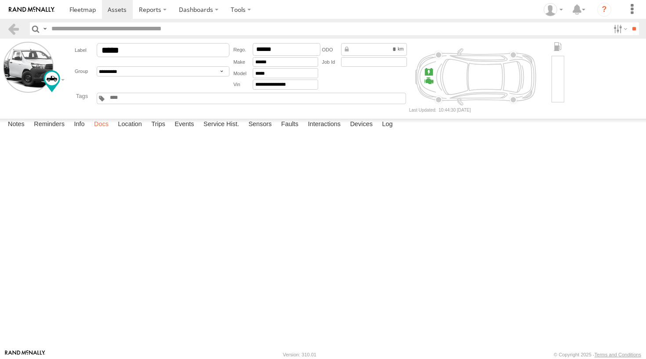
click at [106, 131] on label "Docs" at bounding box center [101, 125] width 23 height 12
click at [139, 131] on label "Location" at bounding box center [129, 125] width 33 height 12
click at [155, 131] on label "Trips" at bounding box center [158, 125] width 23 height 12
click at [168, 131] on label "Trips" at bounding box center [158, 125] width 23 height 12
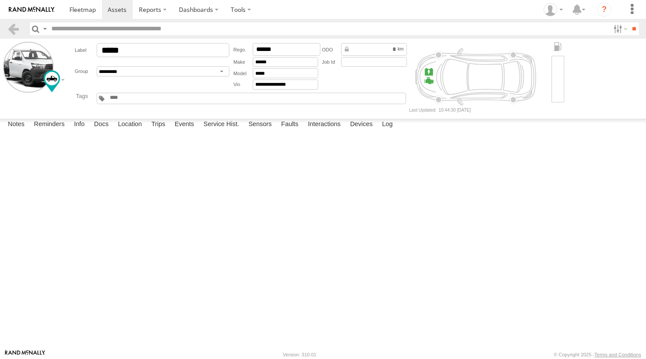
scroll to position [0, 189]
click at [0, 0] on link at bounding box center [0, 0] width 0 height 0
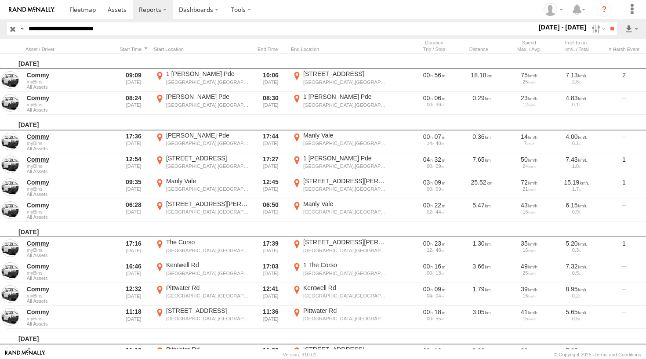
click at [570, 28] on label "9 - 15 Oct 25" at bounding box center [562, 27] width 51 height 10
click at [0, 0] on label at bounding box center [0, 0] width 0 height 0
click at [610, 27] on input "**" at bounding box center [612, 28] width 10 height 13
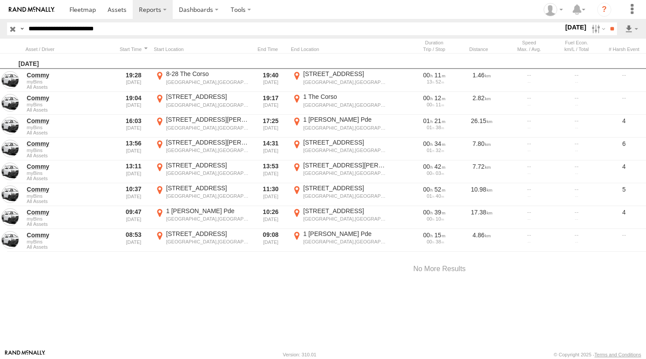
click at [570, 28] on label "[DATE]" at bounding box center [575, 27] width 25 height 10
click at [593, 28] on label at bounding box center [597, 28] width 19 height 13
click at [138, 49] on div at bounding box center [133, 49] width 33 height 6
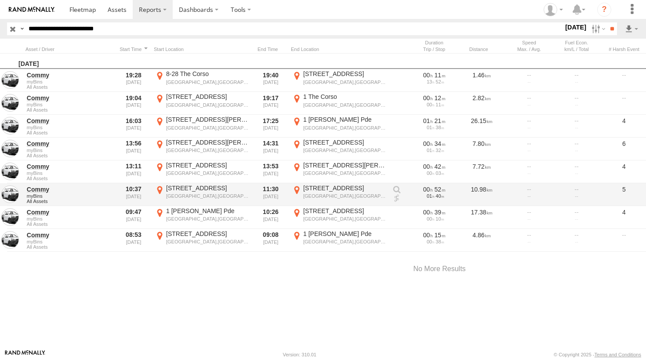
click at [341, 189] on div "60A Wunulla Rd" at bounding box center [344, 188] width 83 height 8
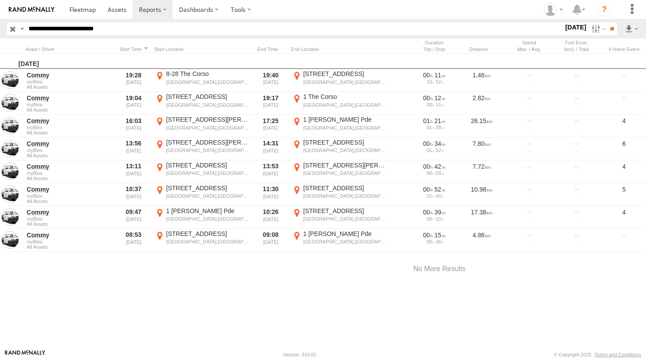
click at [0, 0] on label "×" at bounding box center [0, 0] width 0 height 0
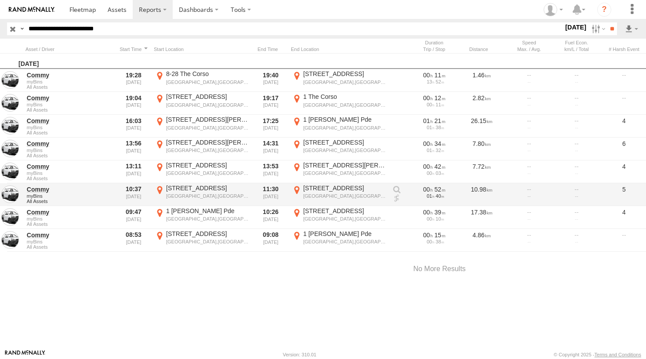
click at [397, 188] on link at bounding box center [396, 189] width 9 height 9
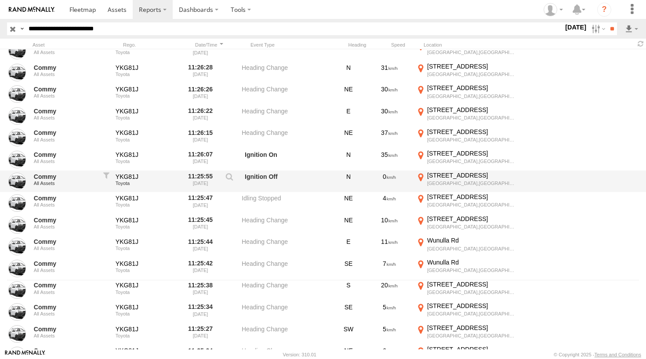
scroll to position [73, 0]
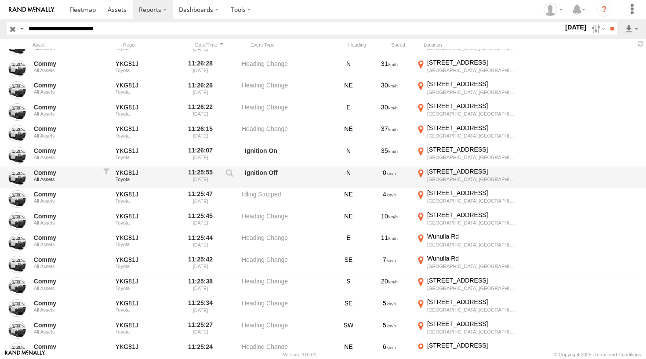
click at [305, 176] on label "Ignition Off" at bounding box center [286, 177] width 88 height 20
click at [230, 174] on label at bounding box center [229, 175] width 15 height 12
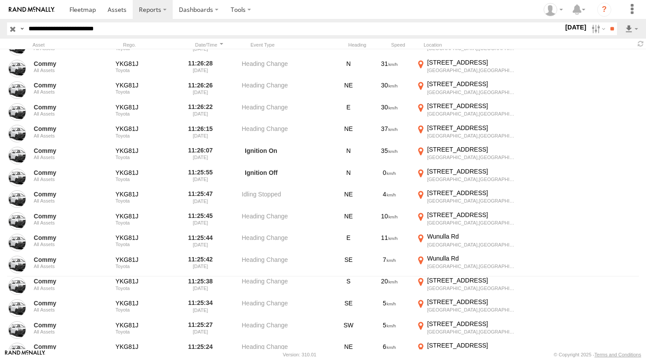
scroll to position [222, 0]
click at [0, 0] on label "×" at bounding box center [0, 0] width 0 height 0
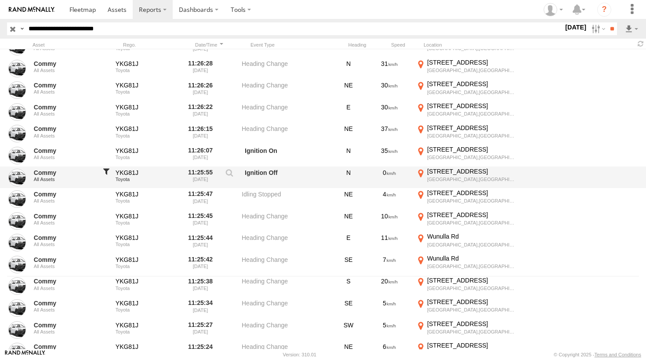
click at [107, 172] on div at bounding box center [106, 177] width 9 height 20
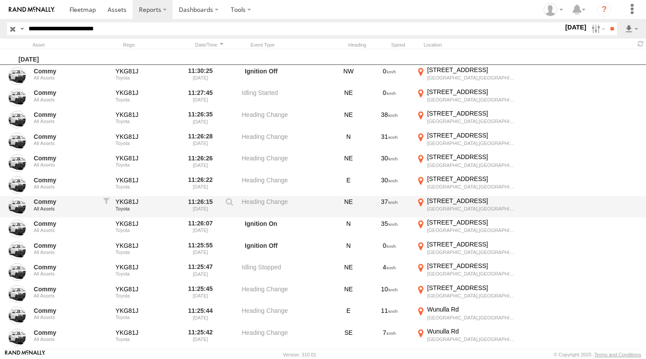
scroll to position [12, 0]
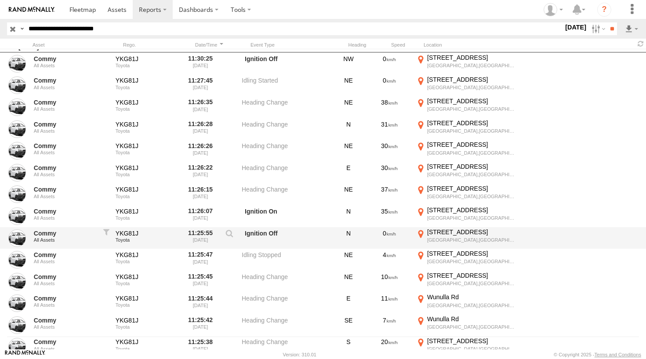
click at [203, 230] on label "11:25:55 01/10/2025" at bounding box center [200, 238] width 33 height 20
click at [341, 240] on div "N" at bounding box center [348, 238] width 31 height 20
click at [385, 239] on div "0" at bounding box center [389, 238] width 44 height 20
click at [424, 232] on label "20 Wunulla Rd Point Piper,NSW -33.86809 151.25314" at bounding box center [465, 238] width 101 height 20
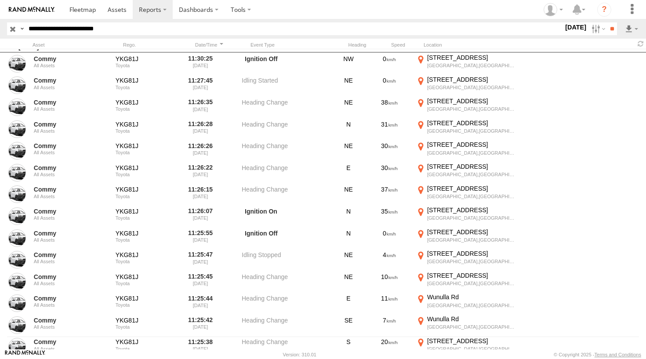
click at [0, 0] on label "×" at bounding box center [0, 0] width 0 height 0
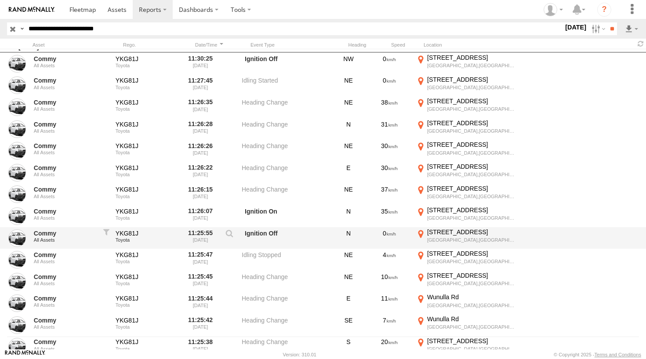
click at [297, 237] on label "Ignition Off" at bounding box center [286, 238] width 88 height 20
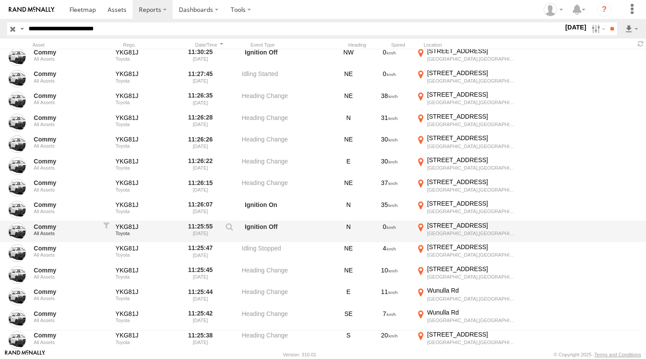
scroll to position [19, 0]
click at [297, 229] on label "Ignition Off" at bounding box center [286, 231] width 88 height 20
click at [232, 227] on label at bounding box center [229, 228] width 15 height 12
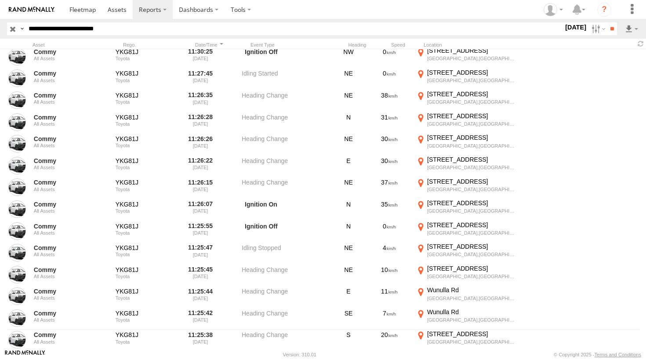
click at [0, 0] on label "Close" at bounding box center [0, 0] width 0 height 0
click at [0, 0] on label "×" at bounding box center [0, 0] width 0 height 0
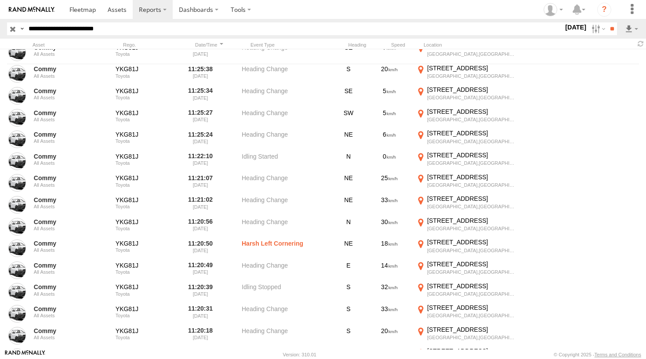
scroll to position [286, 0]
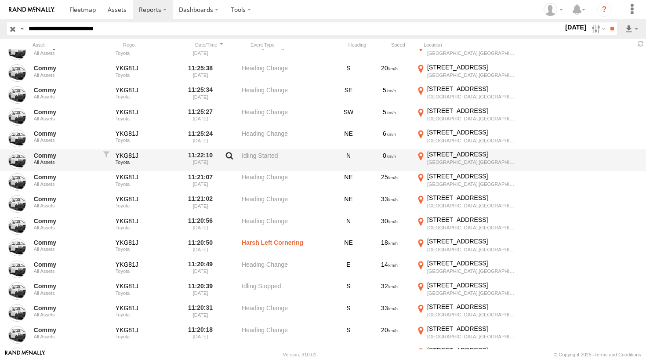
click at [231, 157] on label at bounding box center [229, 158] width 15 height 12
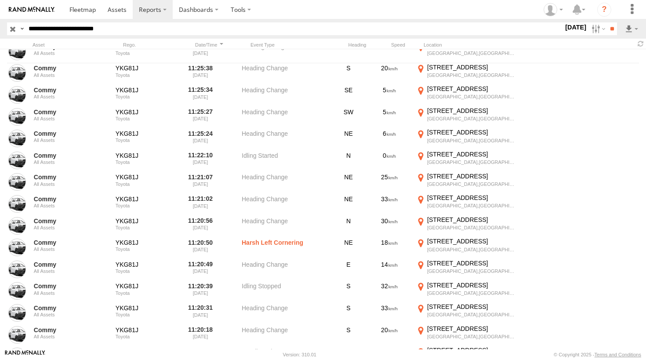
scroll to position [197, 0]
click at [0, 0] on label "×" at bounding box center [0, 0] width 0 height 0
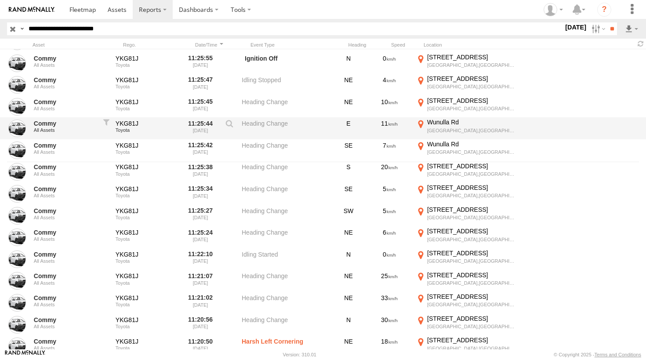
scroll to position [193, 0]
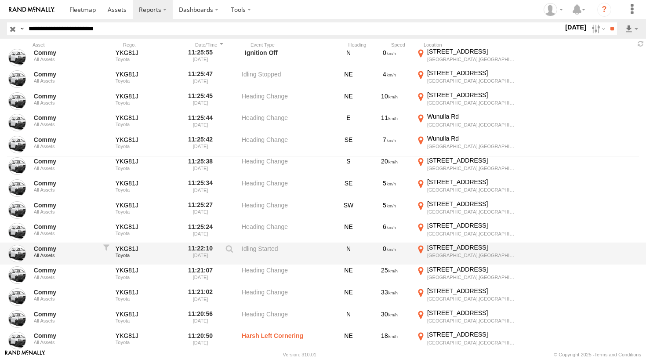
click at [261, 253] on label "Idling Started" at bounding box center [286, 253] width 88 height 20
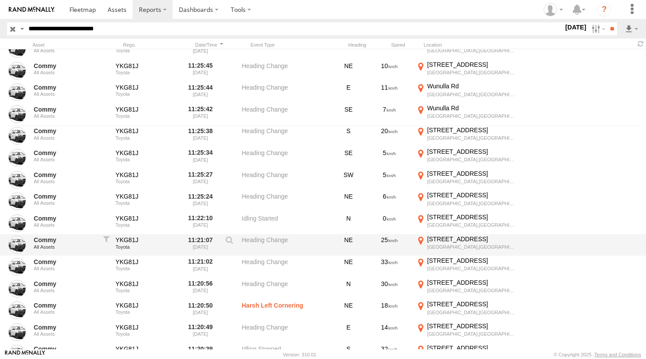
scroll to position [224, 0]
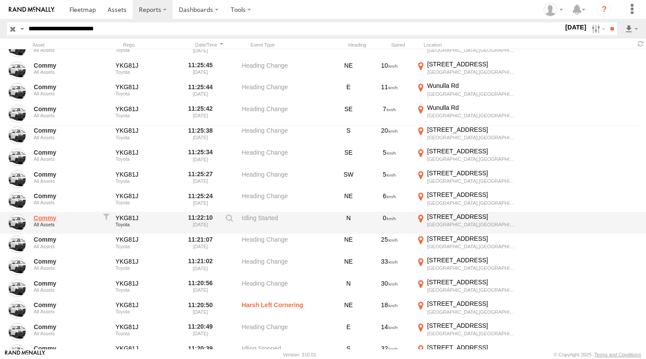
click at [47, 217] on link "Commy" at bounding box center [65, 218] width 63 height 8
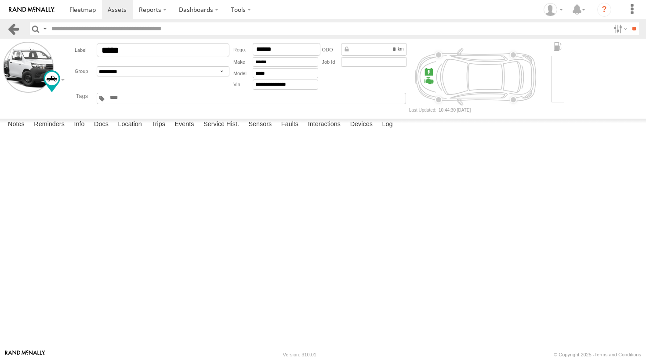
click at [16, 32] on link at bounding box center [13, 28] width 13 height 13
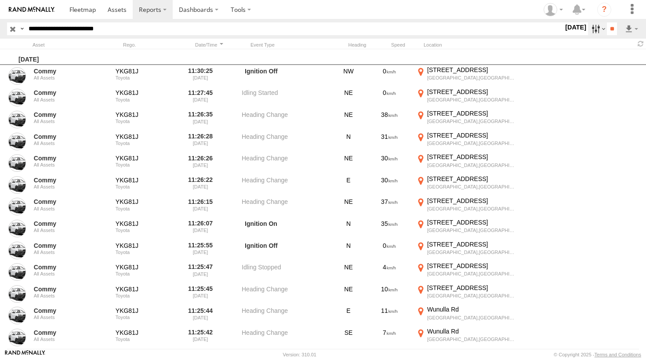
click at [593, 28] on label at bounding box center [597, 28] width 19 height 13
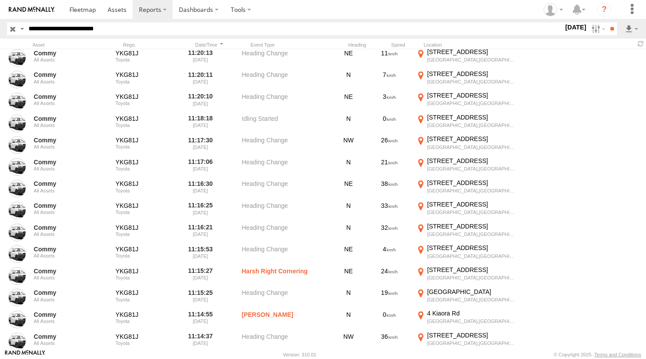
scroll to position [604, 0]
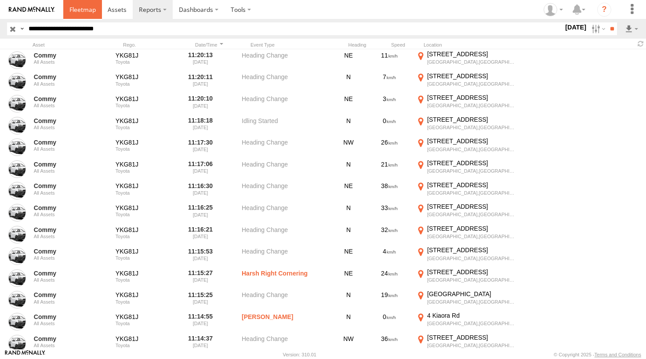
click at [95, 6] on span at bounding box center [82, 9] width 26 height 8
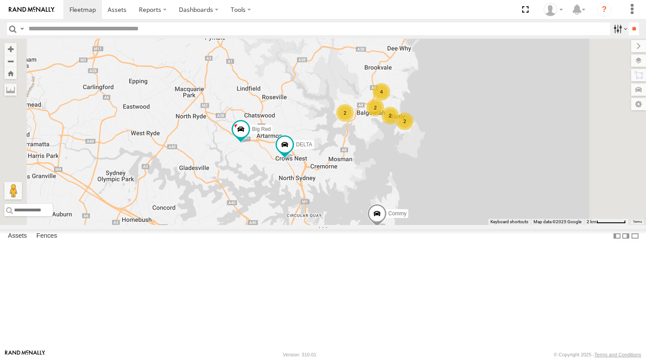
click at [615, 30] on label at bounding box center [619, 28] width 19 height 13
click at [387, 228] on span at bounding box center [376, 216] width 19 height 24
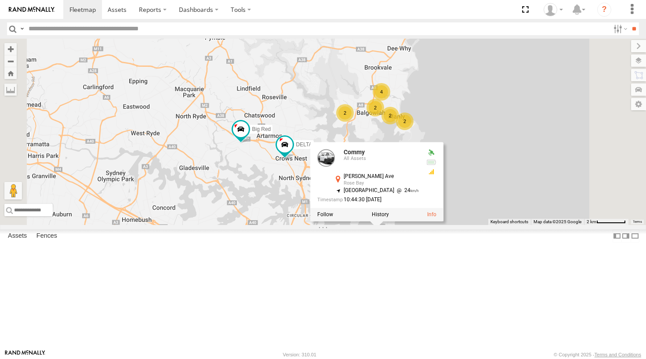
click at [615, 36] on header "Search Query Asset ID Asset Label Registration Manufacturer Model VIN Job ID" at bounding box center [323, 29] width 646 height 20
click at [615, 31] on label at bounding box center [619, 28] width 19 height 13
click at [615, 30] on label at bounding box center [619, 28] width 19 height 13
click at [435, 218] on link at bounding box center [429, 215] width 9 height 6
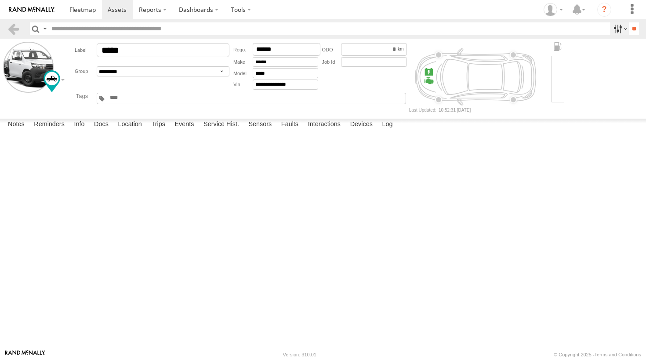
click at [619, 29] on label at bounding box center [619, 28] width 19 height 13
click at [133, 131] on label "Location" at bounding box center [129, 125] width 33 height 12
click at [615, 29] on label at bounding box center [619, 28] width 19 height 13
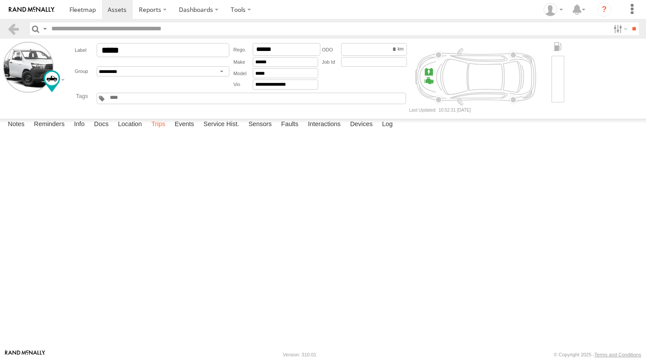
click at [165, 131] on label "Trips" at bounding box center [158, 125] width 23 height 12
click at [614, 27] on label at bounding box center [619, 28] width 19 height 13
click at [611, 22] on label at bounding box center [619, 28] width 19 height 13
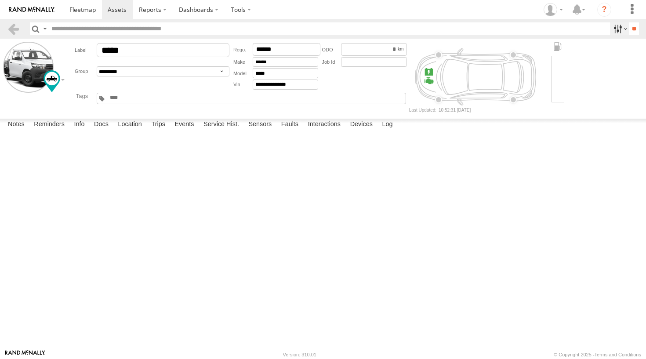
click at [613, 29] on label at bounding box center [619, 28] width 19 height 13
click at [327, 131] on label "Interactions" at bounding box center [325, 125] width 42 height 12
click at [296, 131] on label "Faults" at bounding box center [290, 125] width 26 height 12
click at [260, 131] on label "Sensors" at bounding box center [260, 125] width 32 height 12
click at [225, 131] on label "Service Hist." at bounding box center [221, 125] width 44 height 12
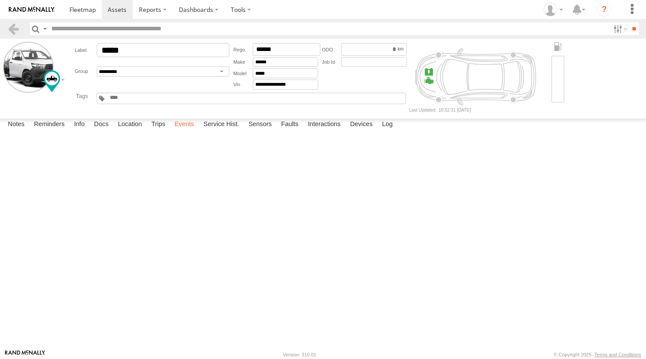
click at [187, 131] on label "Events" at bounding box center [184, 125] width 28 height 12
click at [613, 24] on label at bounding box center [619, 28] width 19 height 13
click at [157, 131] on label "Trips" at bounding box center [158, 125] width 23 height 12
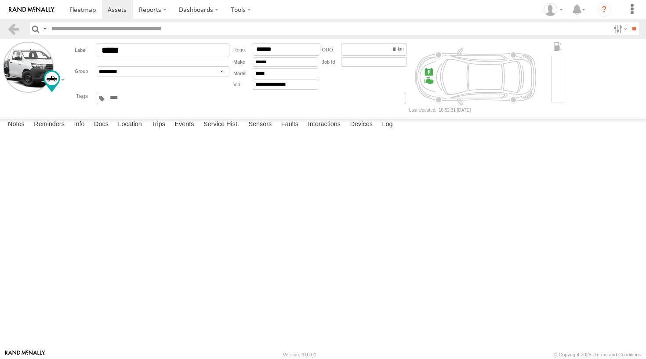
click at [0, 0] on div at bounding box center [0, 0] width 0 height 0
click at [0, 0] on link at bounding box center [0, 0] width 0 height 0
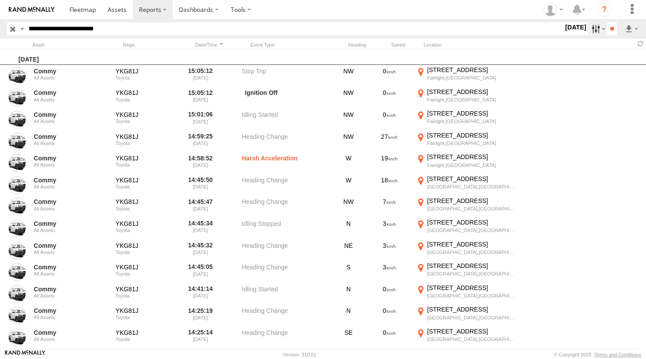
click at [593, 27] on label at bounding box center [597, 28] width 19 height 13
click at [0, 0] on label at bounding box center [0, 0] width 0 height 0
click at [610, 27] on input "**" at bounding box center [612, 28] width 10 height 13
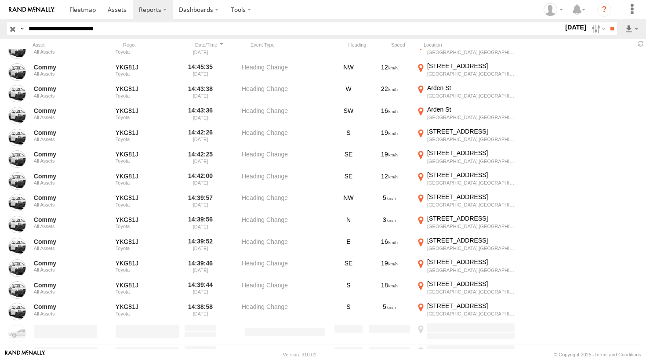
scroll to position [8461, 0]
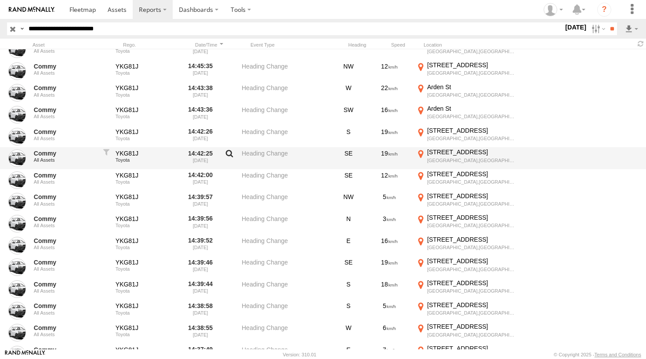
click at [232, 151] on label at bounding box center [229, 155] width 15 height 12
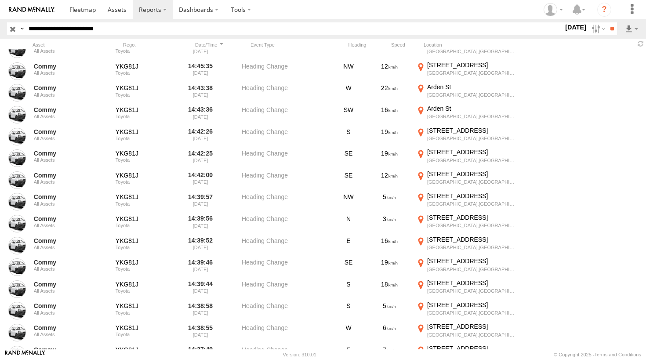
click at [0, 0] on div "Event Parameters/Sensors ×" at bounding box center [0, 0] width 0 height 0
click at [0, 0] on label "×" at bounding box center [0, 0] width 0 height 0
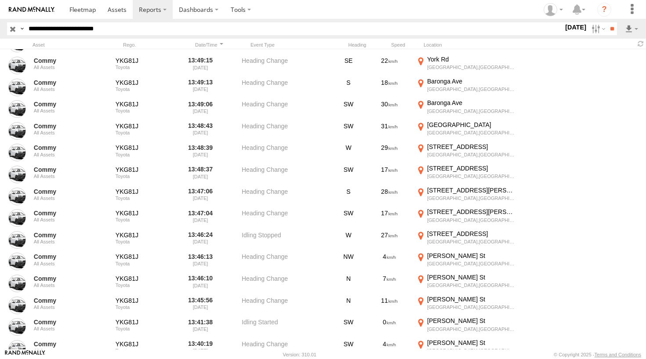
scroll to position [11496, 0]
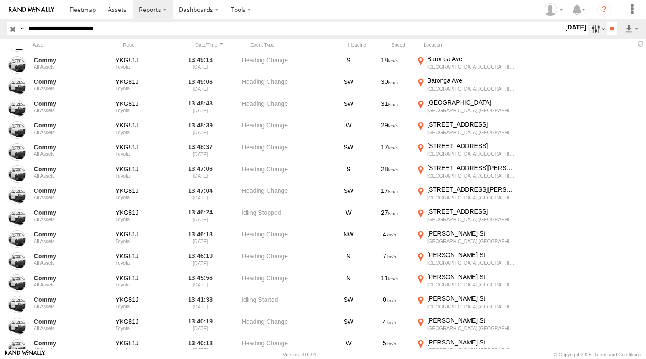
click at [592, 29] on label at bounding box center [597, 28] width 19 height 13
click at [0, 0] on span "Speeding" at bounding box center [0, 0] width 0 height 0
click at [0, 0] on span "Critical" at bounding box center [0, 0] width 0 height 0
click at [0, 0] on span "Speeding" at bounding box center [0, 0] width 0 height 0
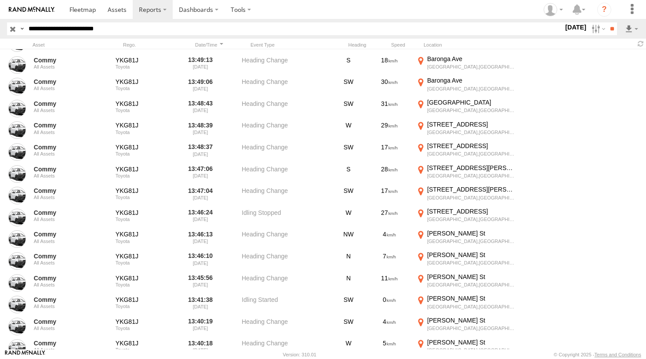
scroll to position [0, 0]
click at [0, 0] on span "Driver Smoking" at bounding box center [0, 0] width 0 height 0
click at [0, 0] on span "[DATE]" at bounding box center [0, 0] width 0 height 0
click at [0, 0] on div "**********" at bounding box center [0, 0] width 0 height 0
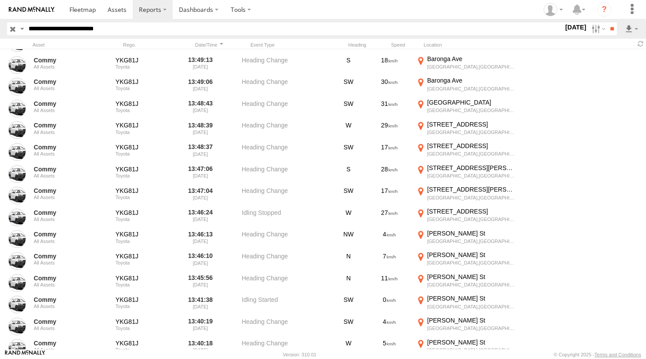
click at [0, 0] on span "This Week (M-F)" at bounding box center [0, 0] width 0 height 0
click at [0, 0] on label at bounding box center [0, 0] width 0 height 0
click at [608, 28] on input "**" at bounding box center [612, 28] width 10 height 13
